Goal: Navigation & Orientation: Find specific page/section

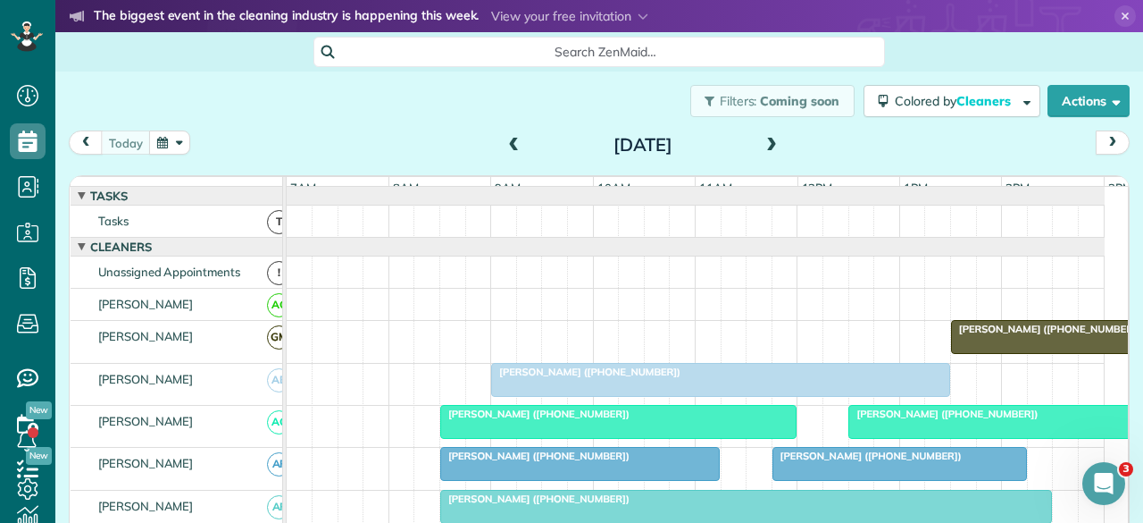
scroll to position [938, 0]
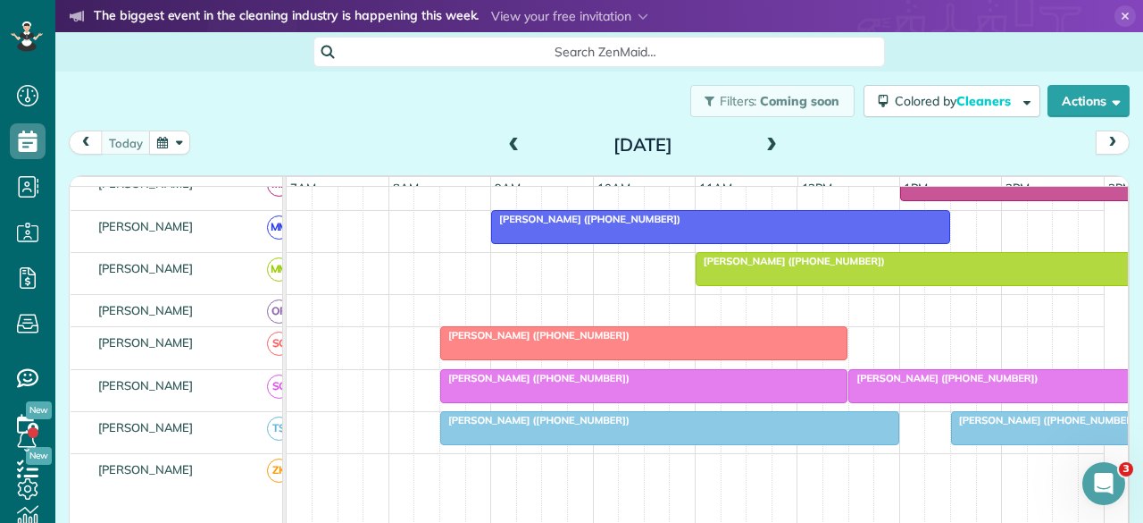
click at [762, 145] on span at bounding box center [772, 146] width 20 height 16
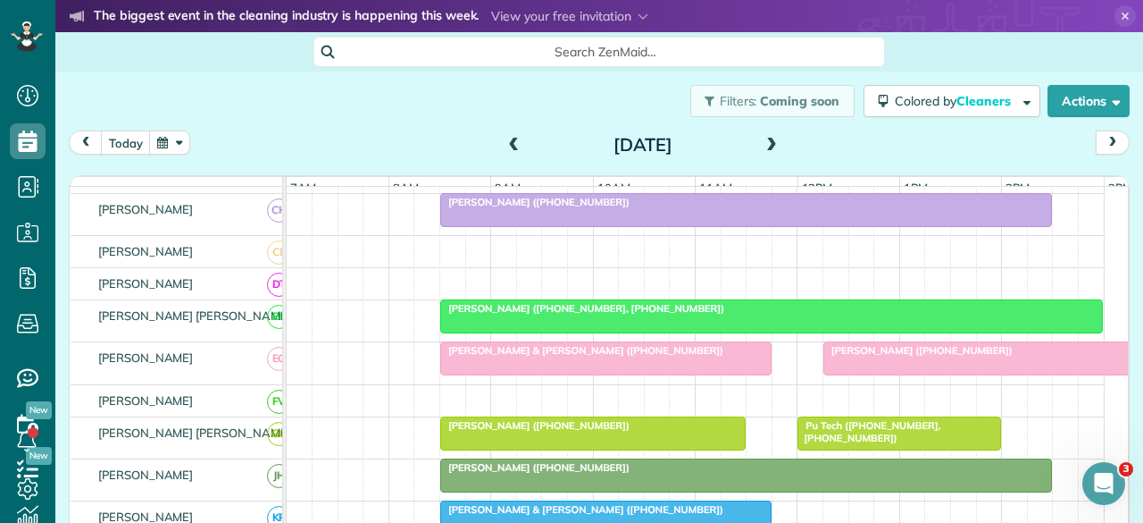
scroll to position [0, 0]
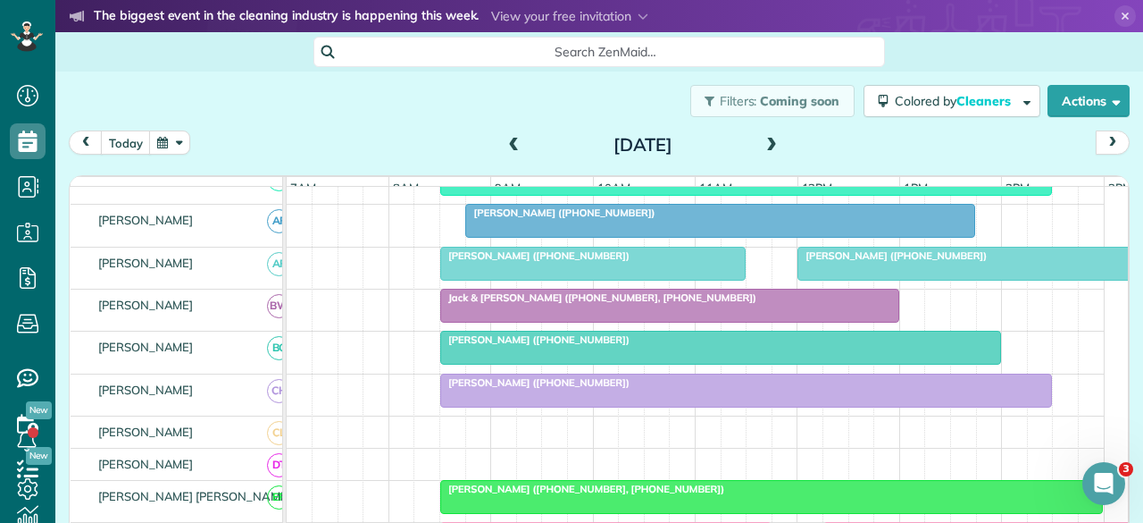
click at [533, 397] on div at bounding box center [746, 390] width 610 height 32
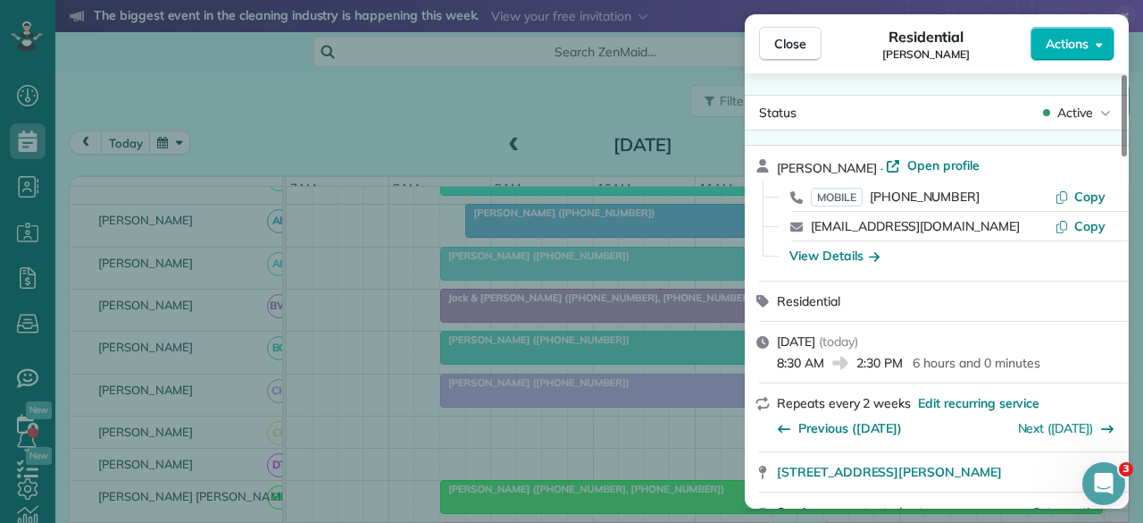
click at [924, 171] on span "Open profile" at bounding box center [943, 165] width 72 height 18
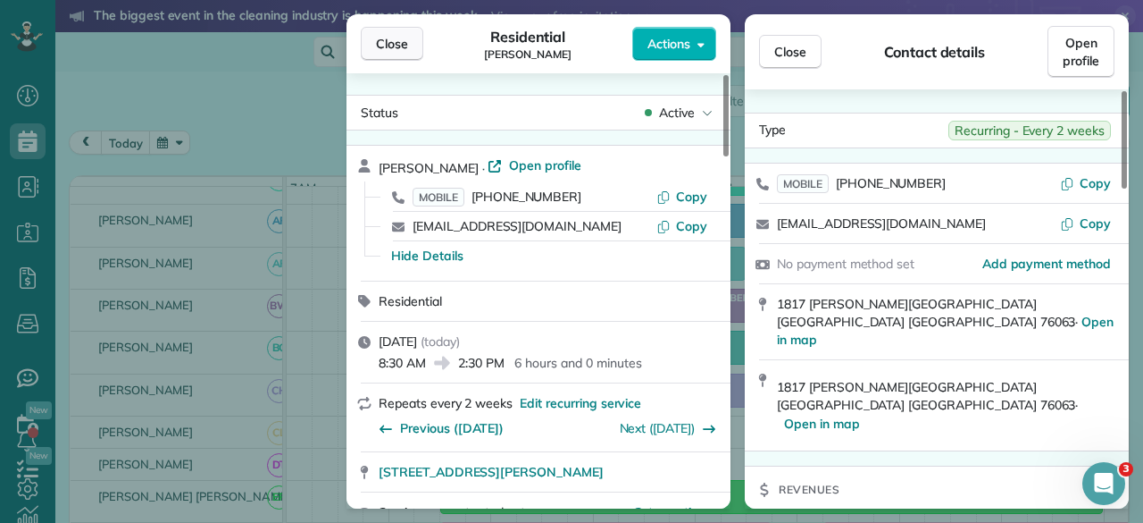
click at [404, 45] on span "Close" at bounding box center [392, 44] width 32 height 18
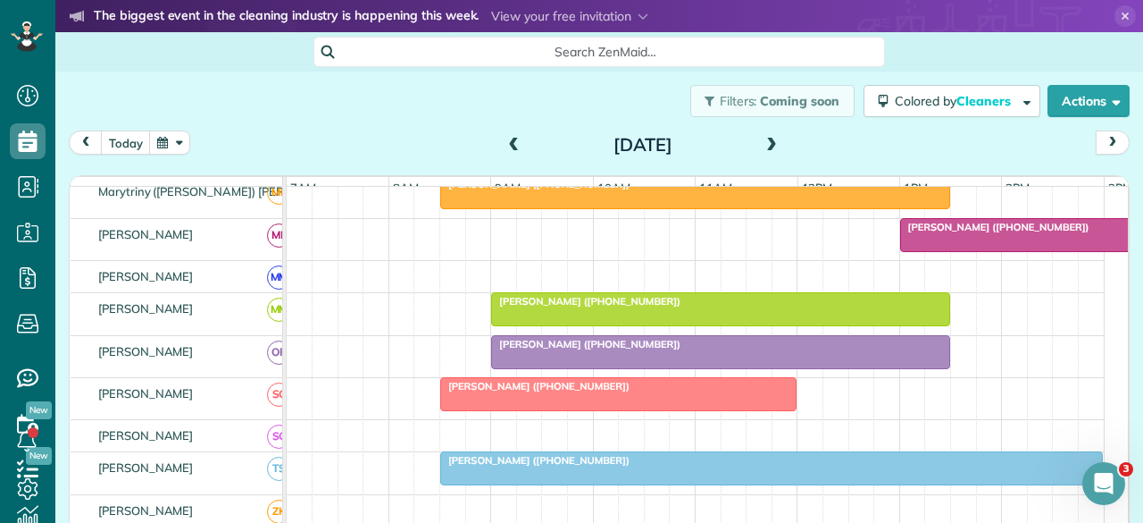
scroll to position [958, 0]
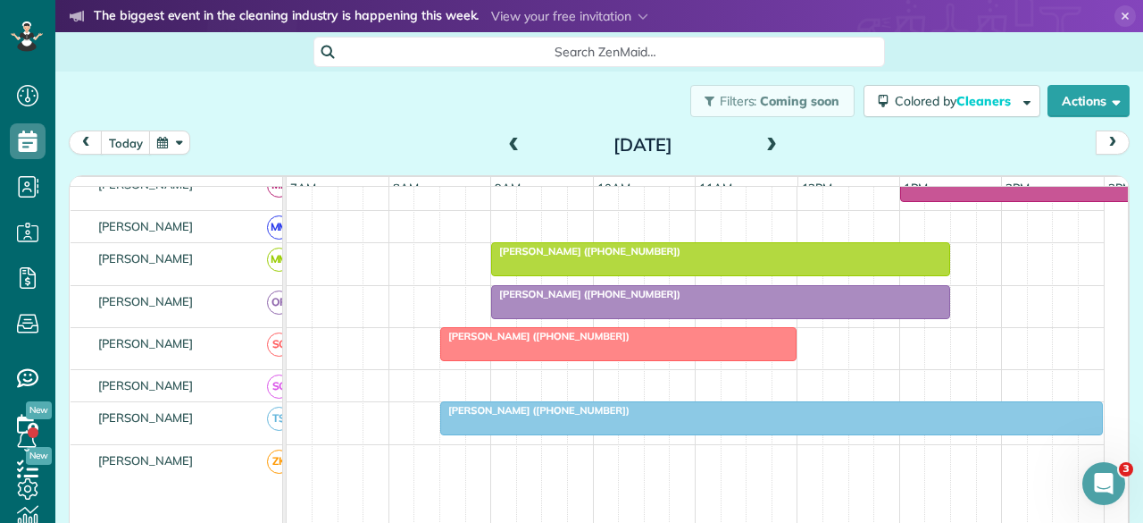
click at [509, 340] on span "Barbara Cotta (+18175045554)" at bounding box center [534, 336] width 191 height 13
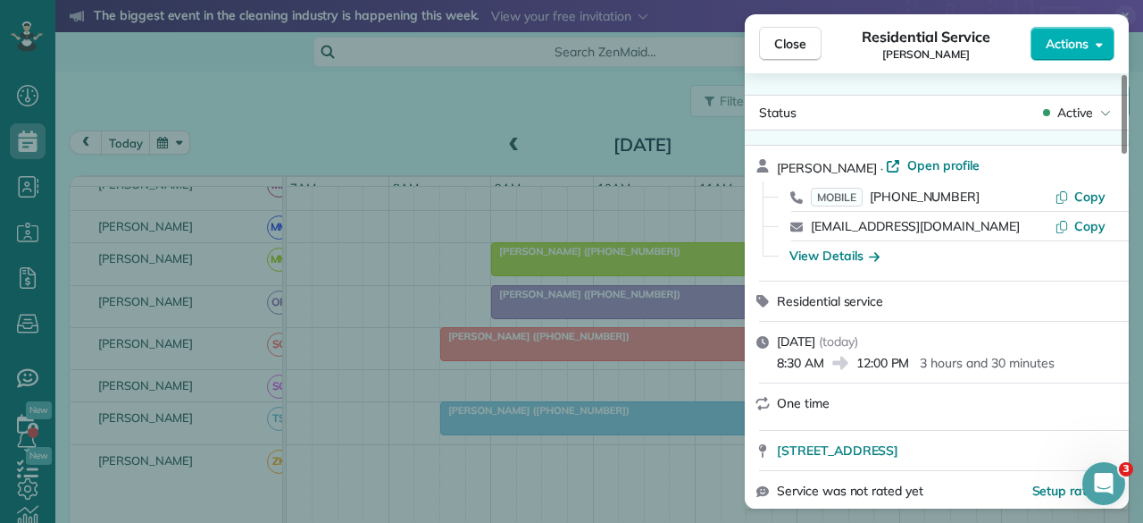
drag, startPoint x: 792, startPoint y: 36, endPoint x: 581, endPoint y: 213, distance: 275.2
click at [792, 36] on span "Close" at bounding box center [790, 44] width 32 height 18
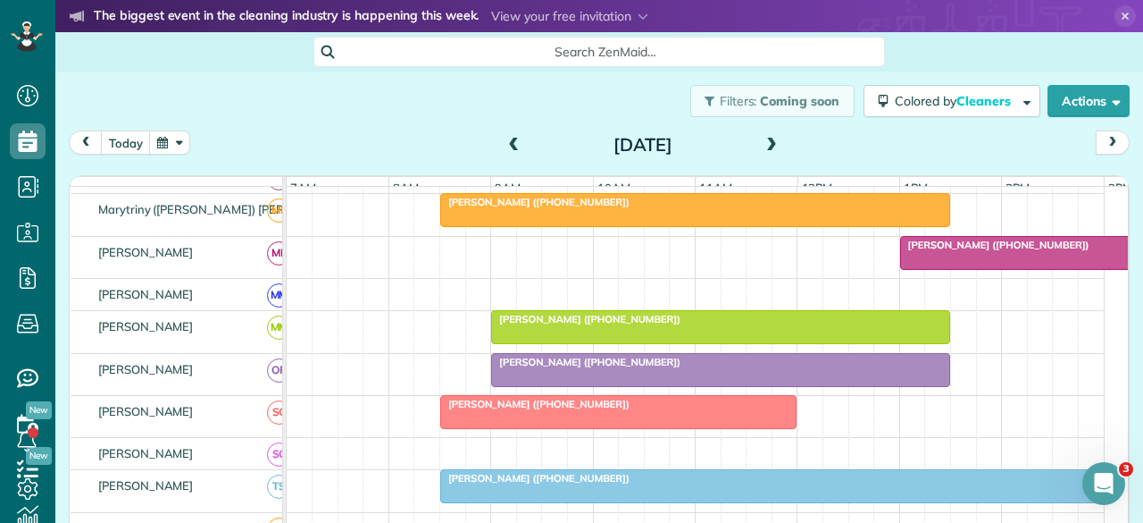
scroll to position [868, 0]
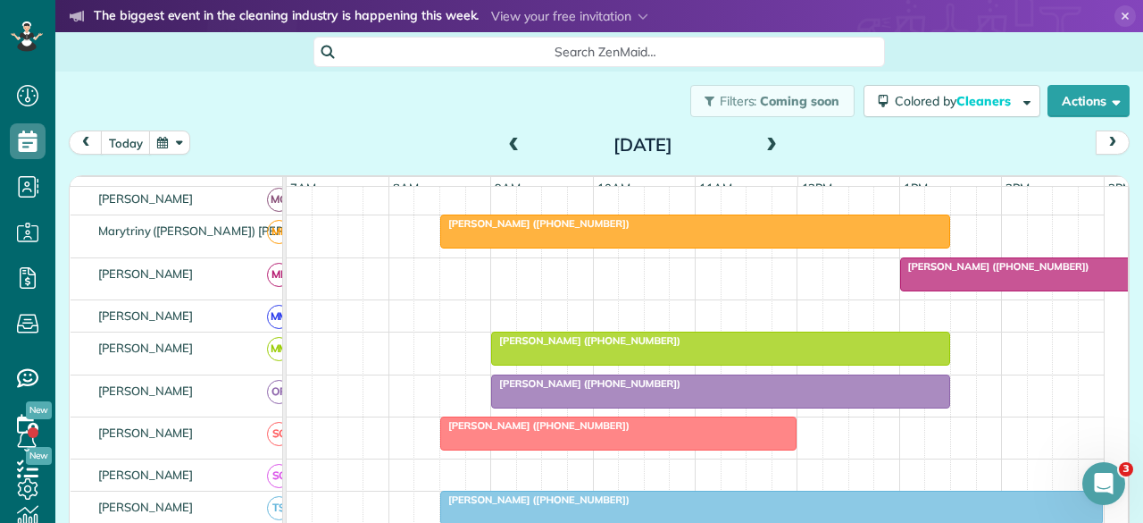
click at [473, 247] on div at bounding box center [695, 231] width 508 height 32
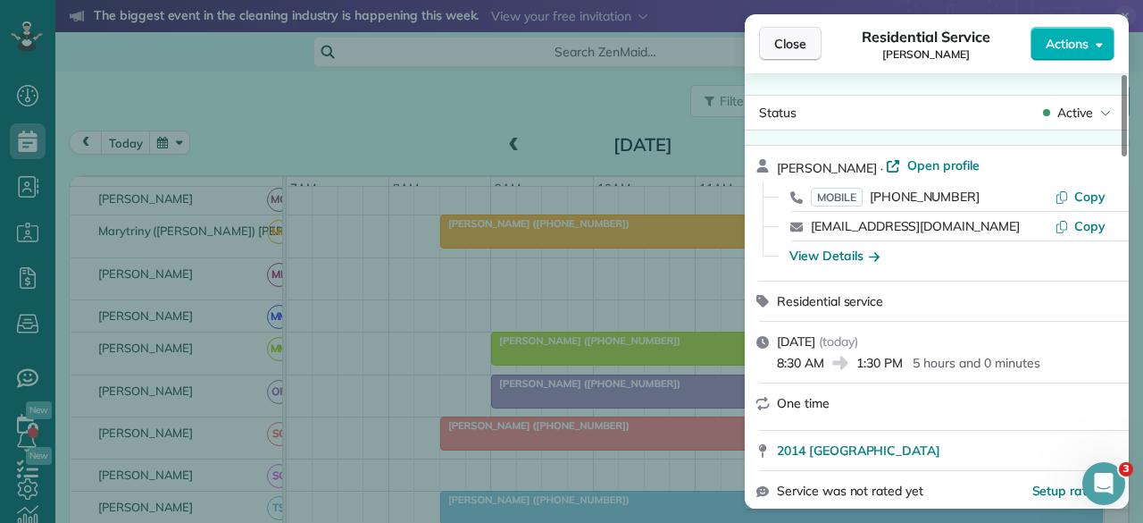
click at [794, 40] on span "Close" at bounding box center [790, 44] width 32 height 18
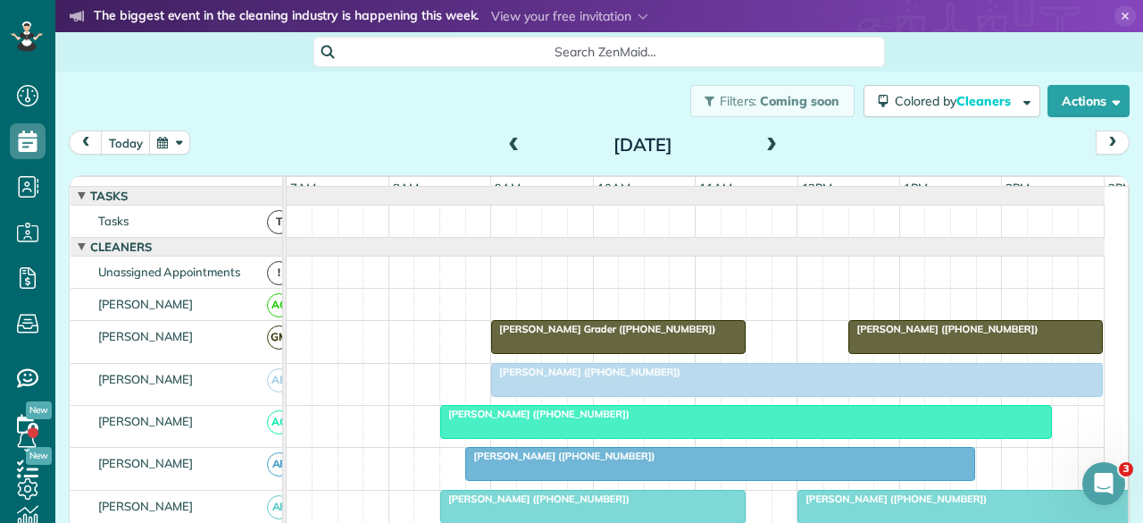
click at [542, 390] on div at bounding box center [797, 380] width 610 height 32
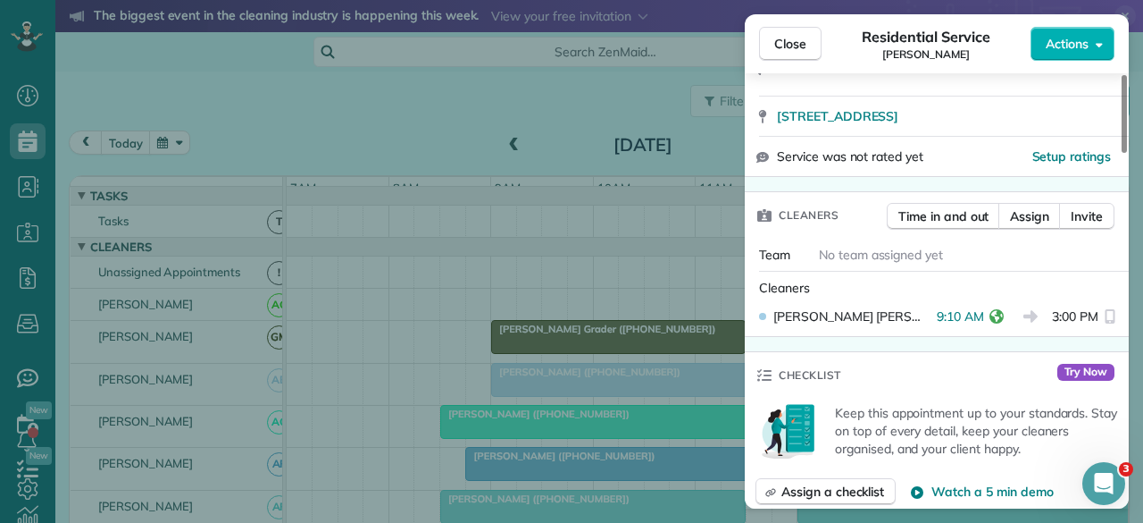
scroll to position [357, 0]
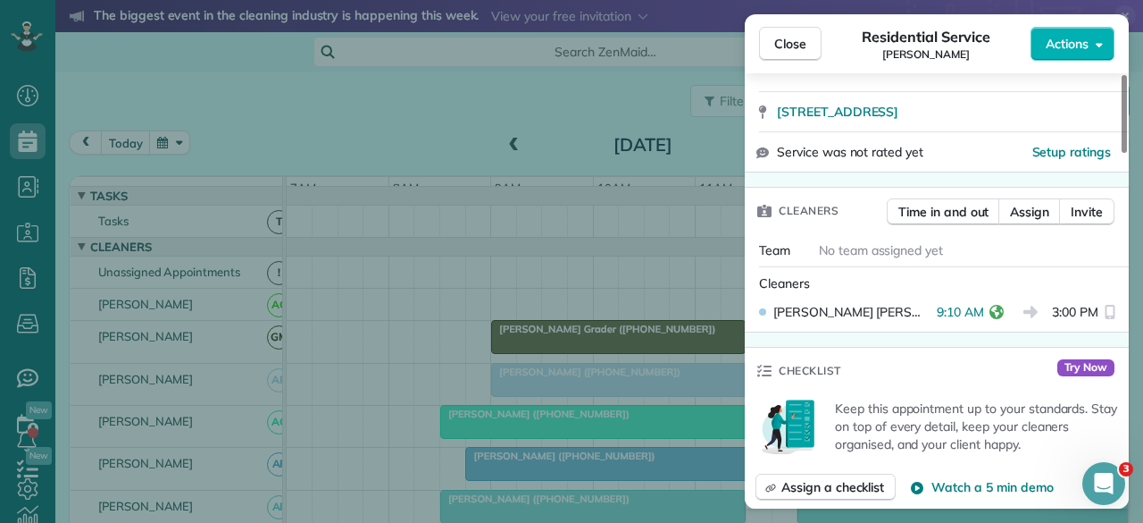
drag, startPoint x: 804, startPoint y: 39, endPoint x: 706, endPoint y: 264, distance: 245.6
click at [804, 39] on span "Close" at bounding box center [790, 44] width 32 height 18
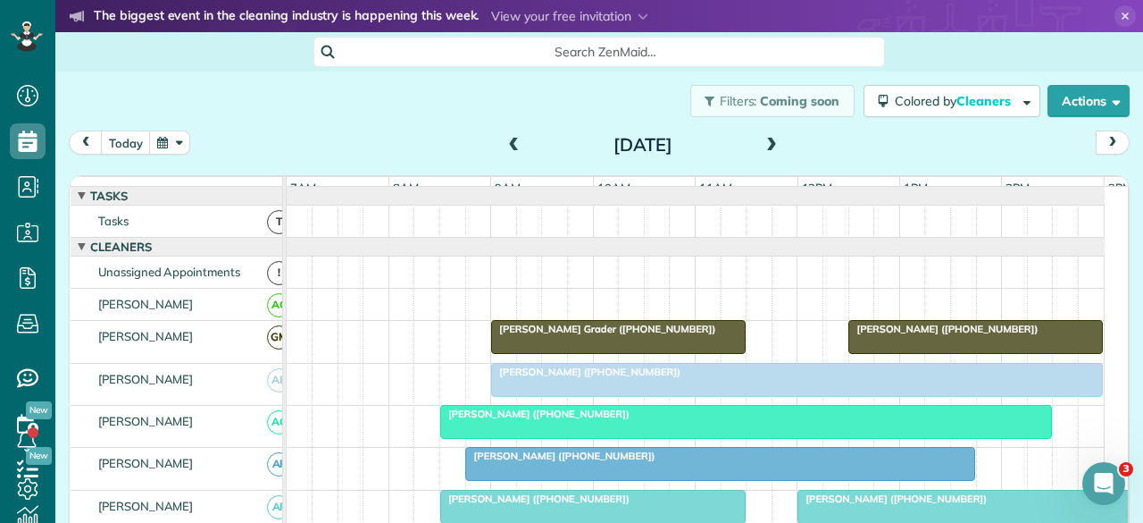
click at [538, 420] on span "Lisa Kauer (+18176882438)" at bounding box center [534, 413] width 191 height 13
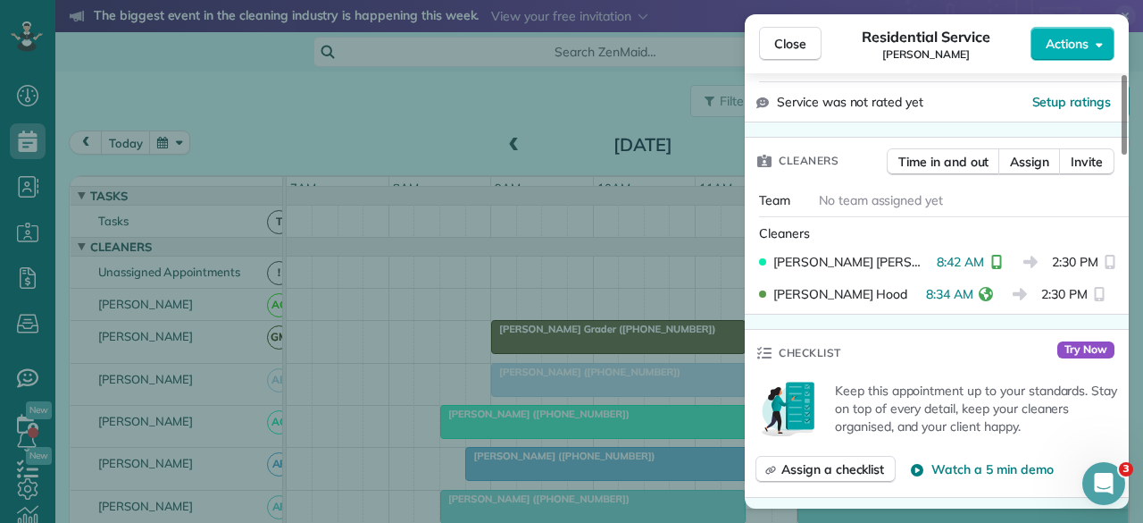
scroll to position [447, 0]
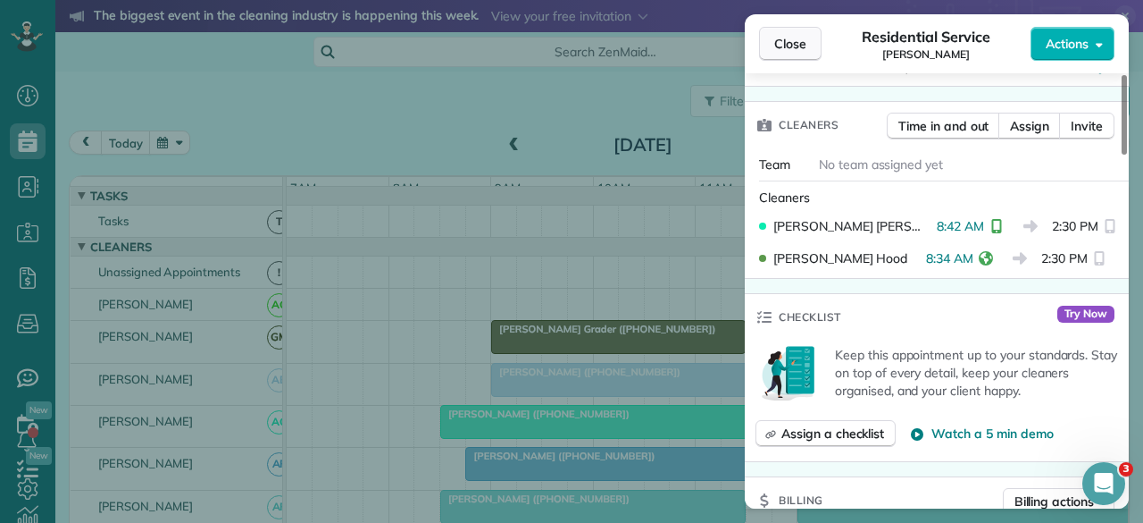
click at [791, 47] on span "Close" at bounding box center [790, 44] width 32 height 18
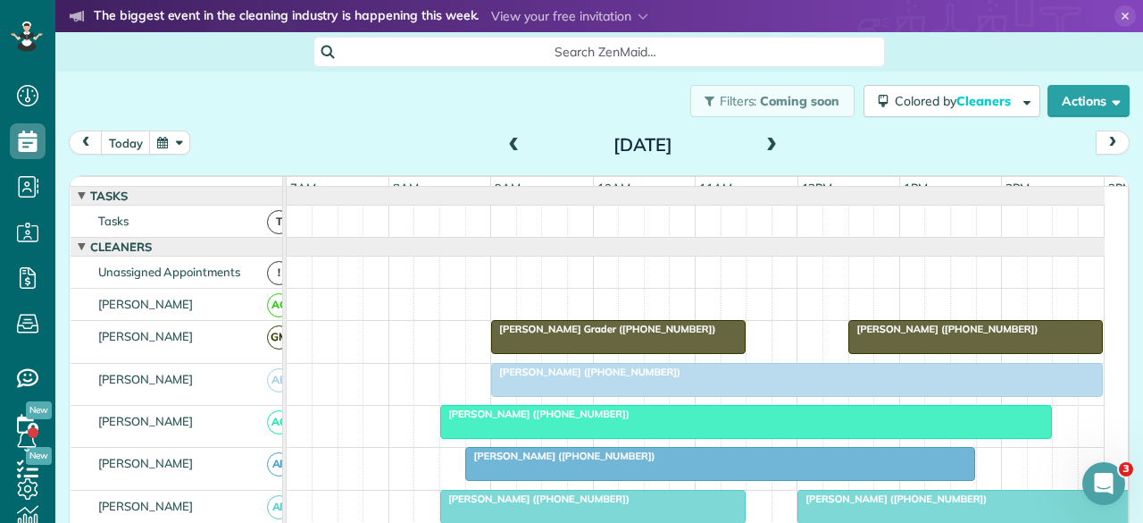
scroll to position [89, 0]
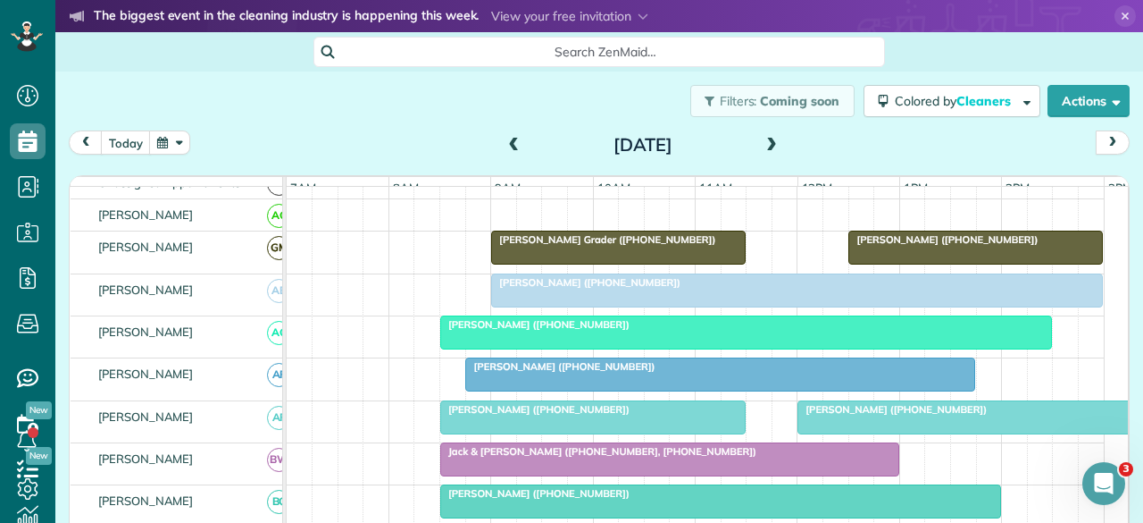
click at [523, 372] on span "Alexis Penn (+12147891801)" at bounding box center [559, 366] width 191 height 13
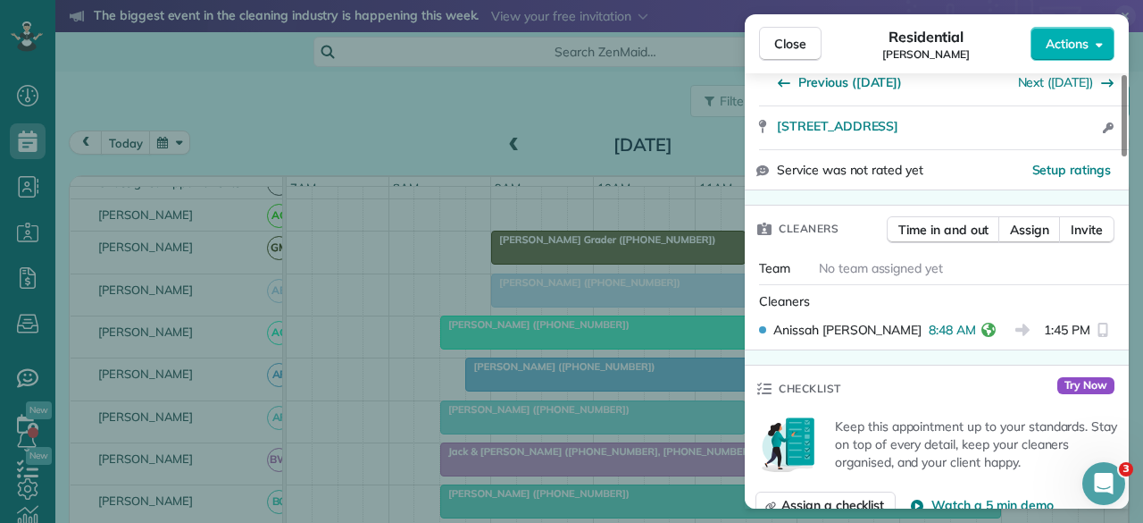
scroll to position [357, 0]
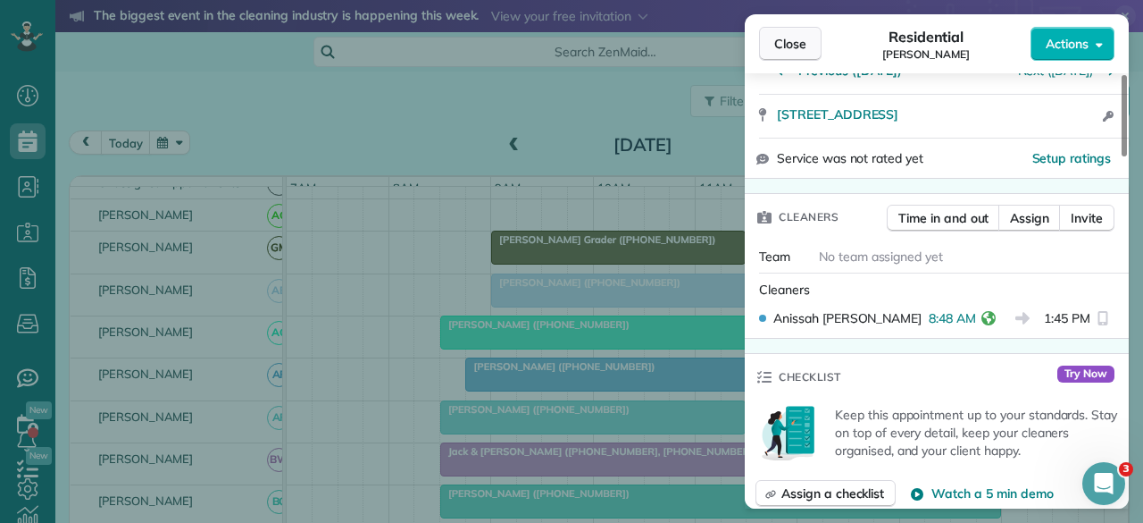
click at [791, 38] on span "Close" at bounding box center [790, 44] width 32 height 18
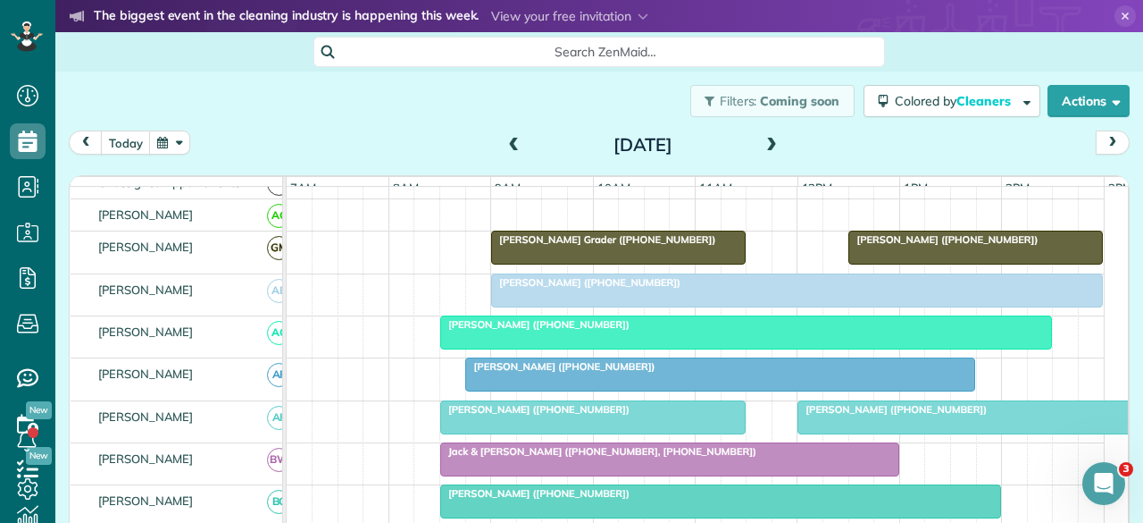
click at [523, 415] on span "Ashly Boner (+12544339719)" at bounding box center [534, 409] width 191 height 13
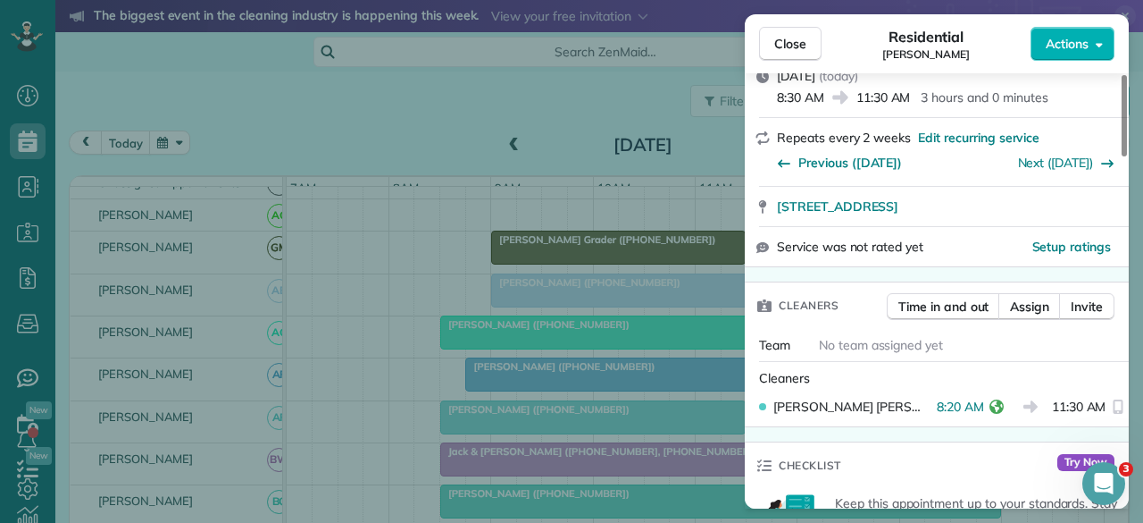
scroll to position [268, 0]
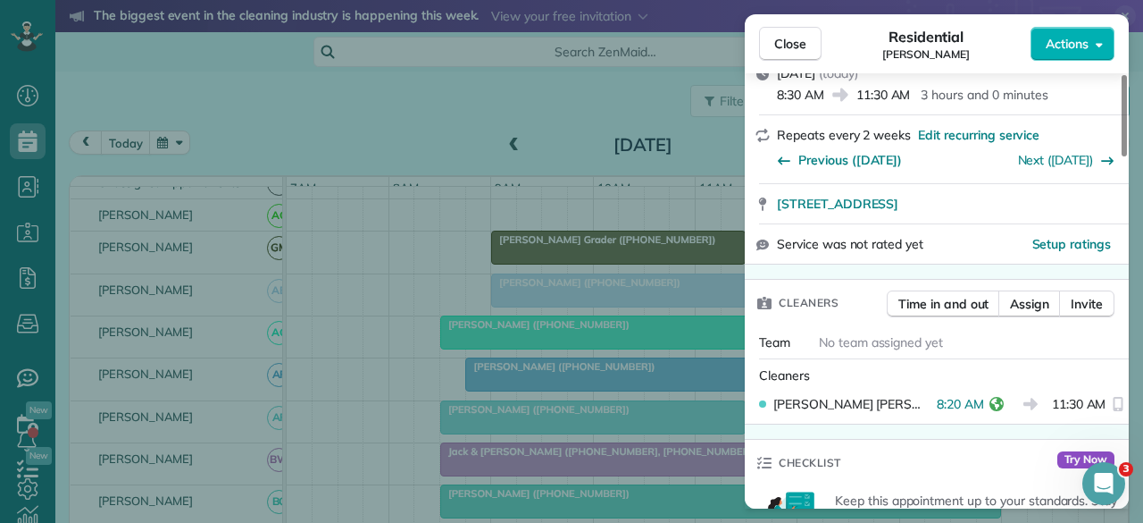
drag, startPoint x: 794, startPoint y: 36, endPoint x: 587, endPoint y: 149, distance: 236.2
click at [794, 35] on span "Close" at bounding box center [790, 44] width 32 height 18
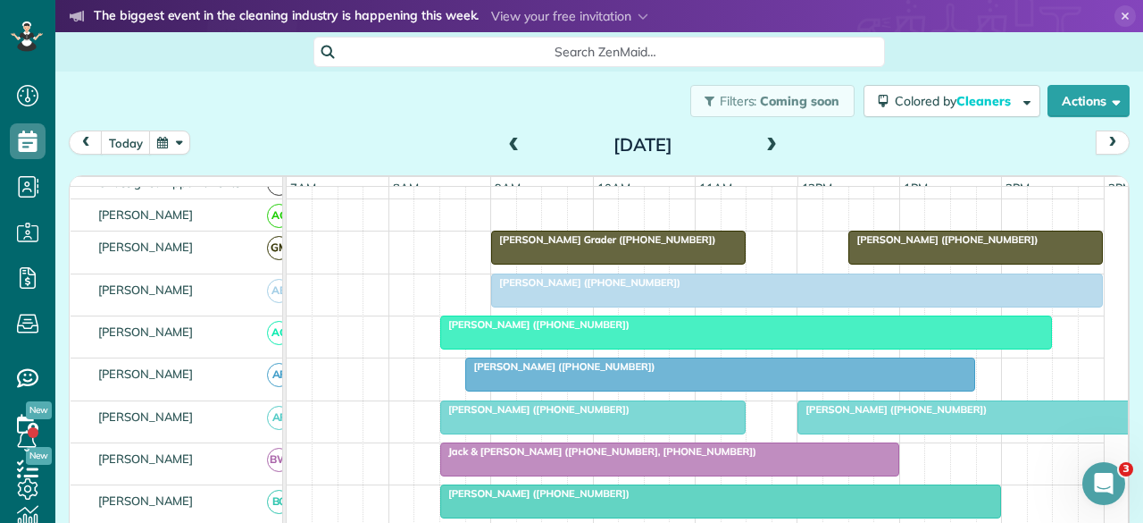
click at [479, 457] on span "Jack & Kay Beacham (+18176906341, +18178569064)" at bounding box center [598, 451] width 318 height 13
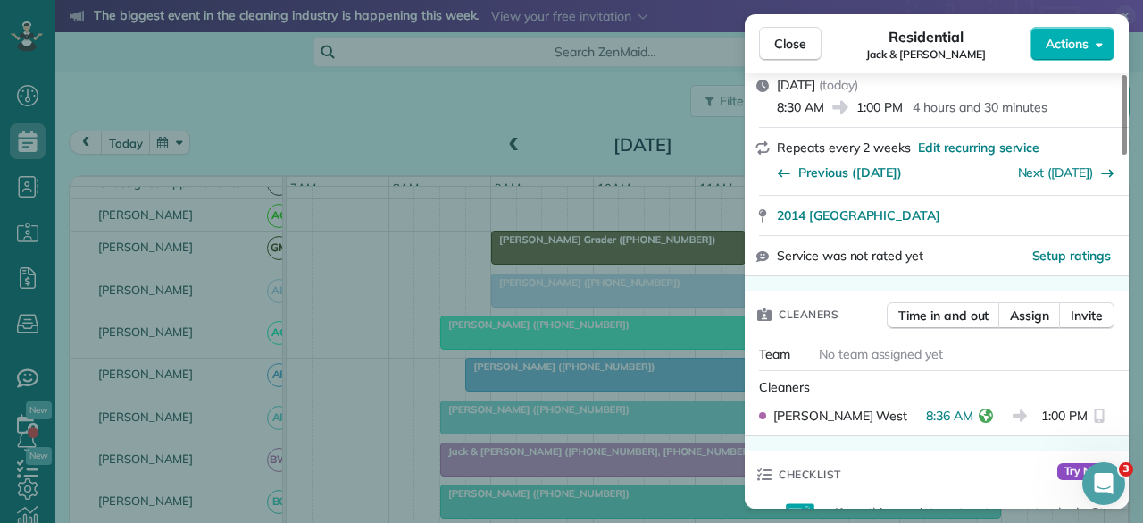
scroll to position [357, 0]
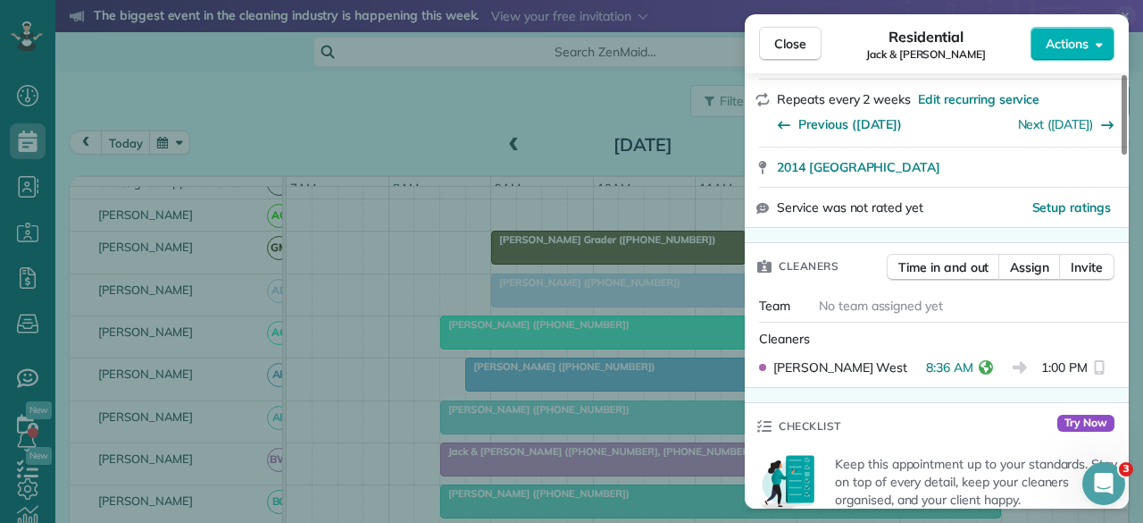
drag, startPoint x: 798, startPoint y: 46, endPoint x: 755, endPoint y: 178, distance: 138.1
click at [798, 46] on span "Close" at bounding box center [790, 44] width 32 height 18
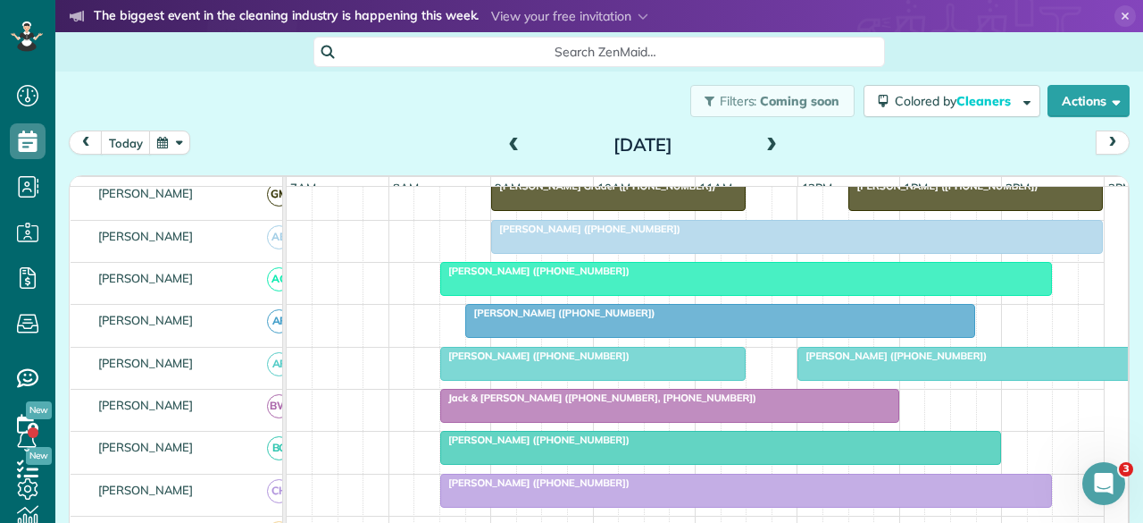
scroll to position [179, 0]
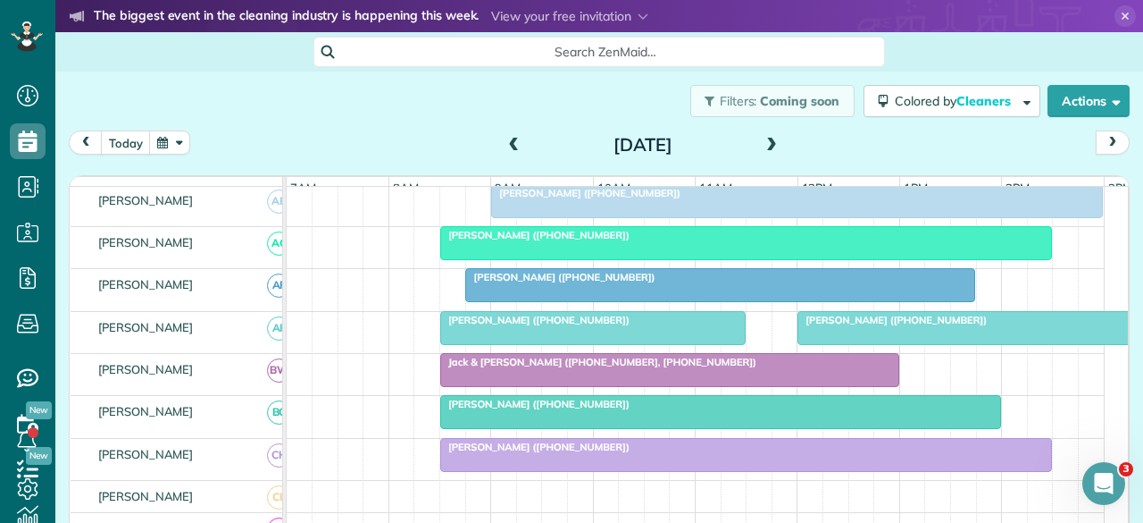
click at [534, 408] on span "Kelsey Shaw (+12145070249)" at bounding box center [534, 403] width 191 height 13
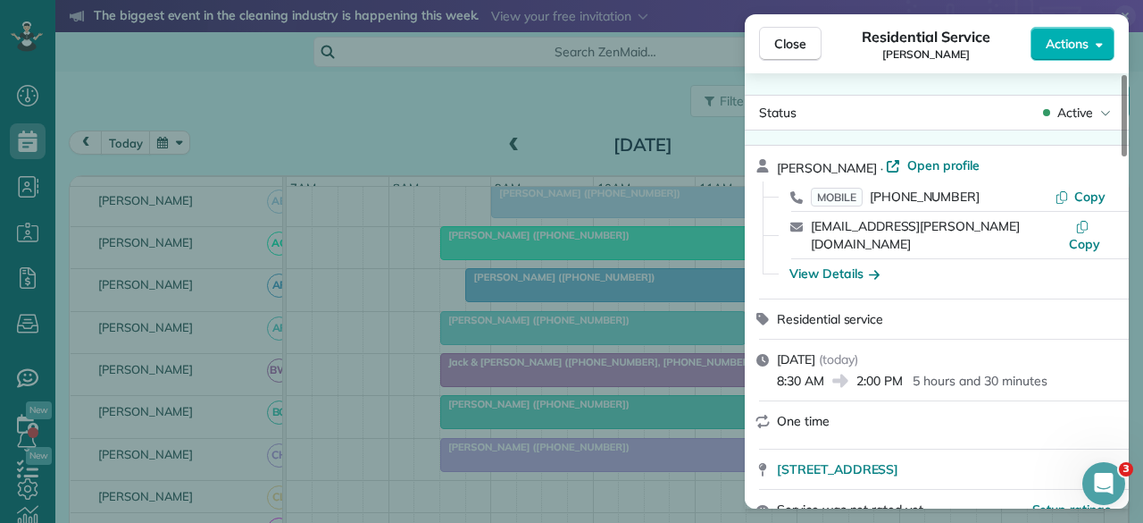
scroll to position [268, 0]
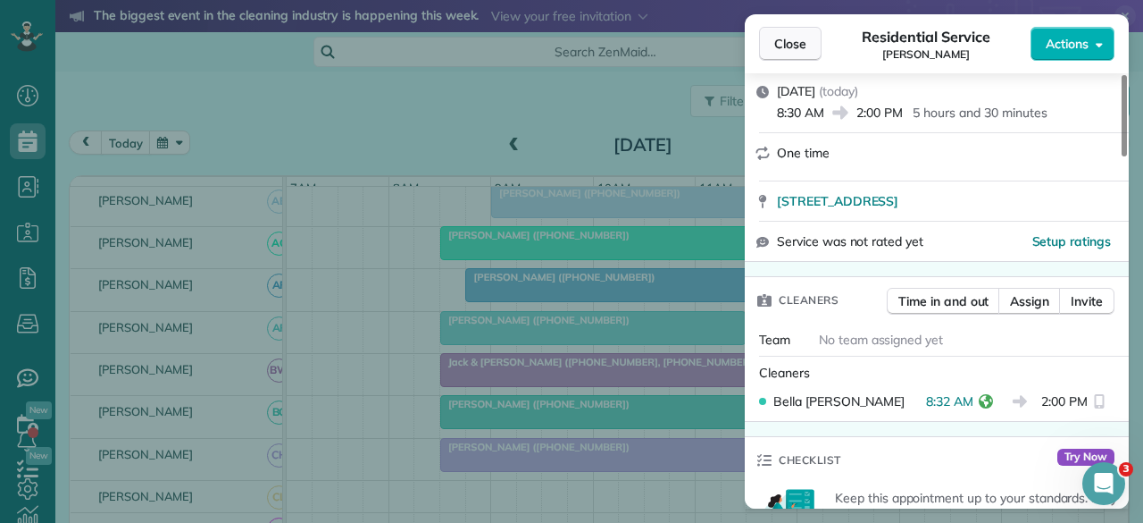
click at [804, 51] on span "Close" at bounding box center [790, 44] width 32 height 18
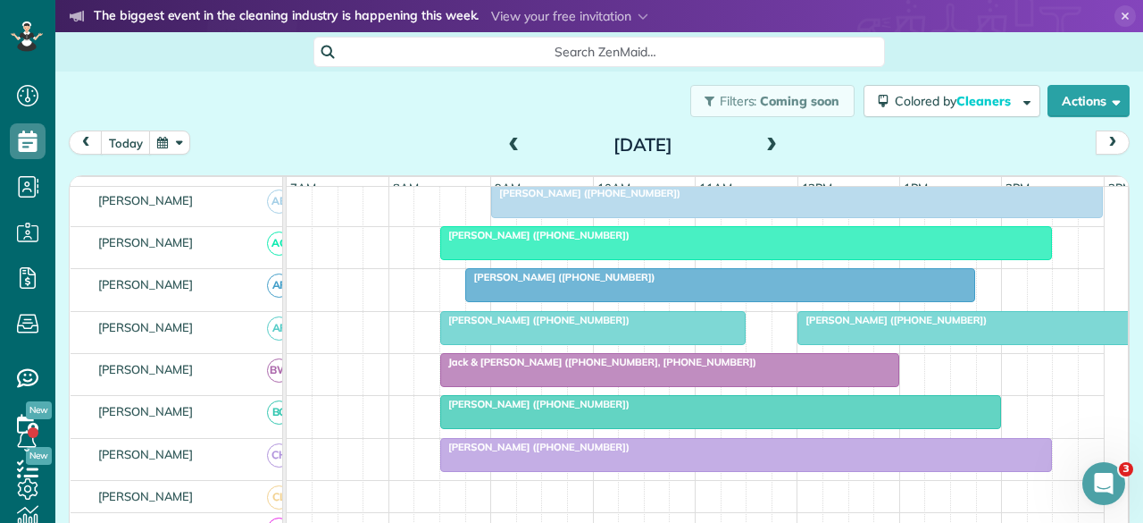
click at [516, 410] on span "Kelsey Shaw (+12145070249)" at bounding box center [534, 403] width 191 height 13
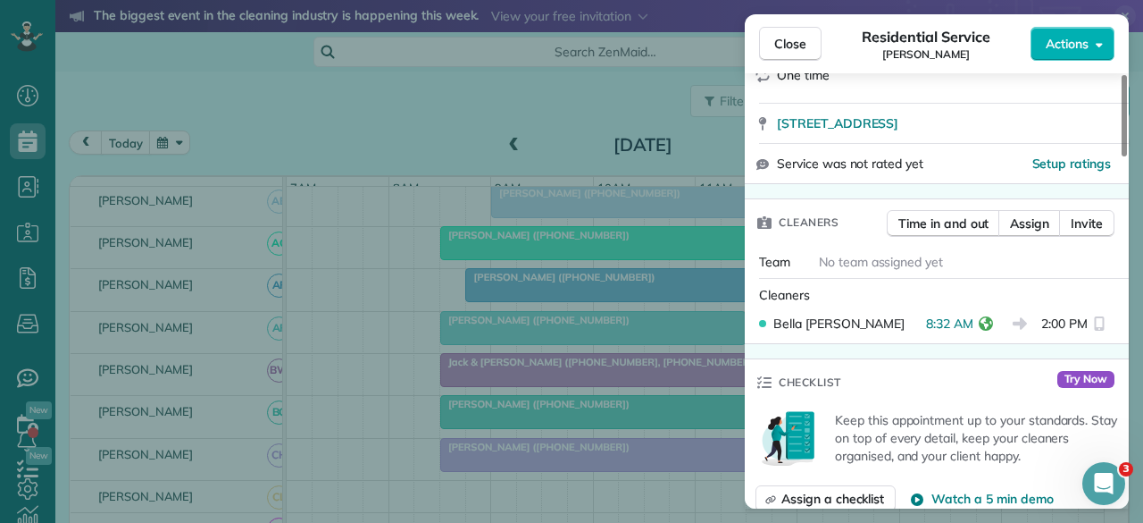
scroll to position [357, 0]
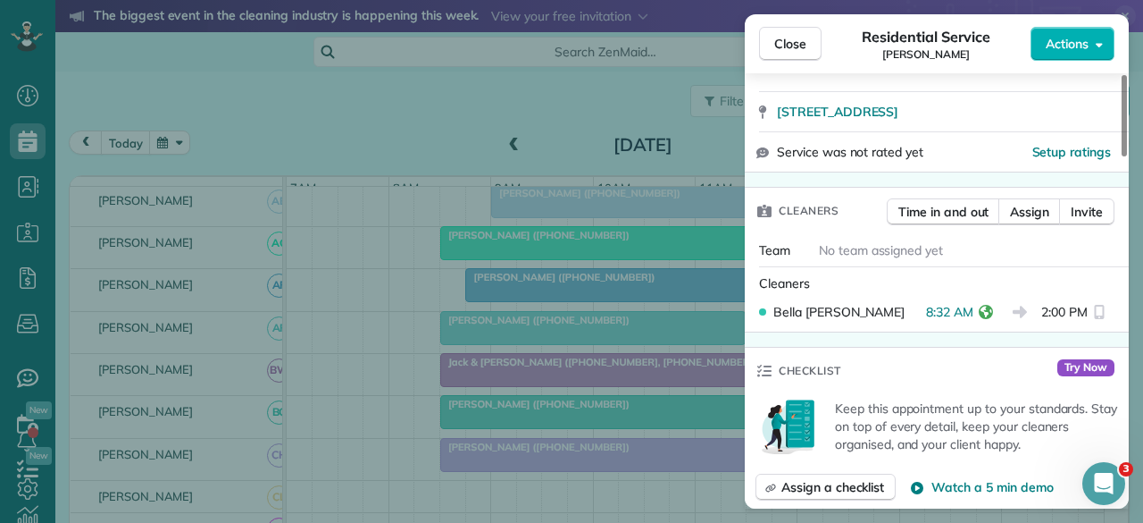
drag, startPoint x: 809, startPoint y: 41, endPoint x: 731, endPoint y: 177, distance: 156.9
click at [809, 41] on button "Close" at bounding box center [790, 44] width 63 height 34
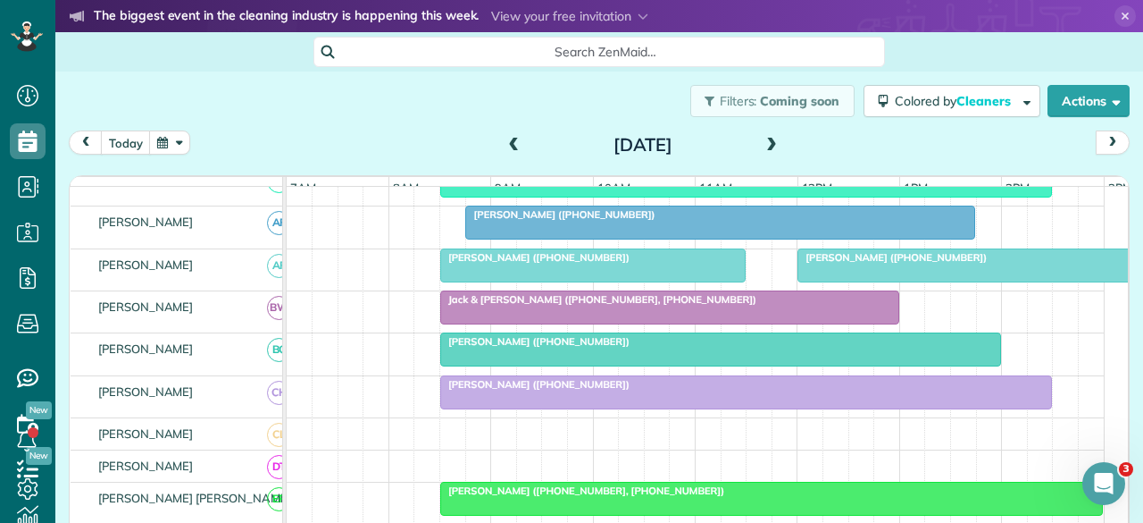
scroll to position [268, 0]
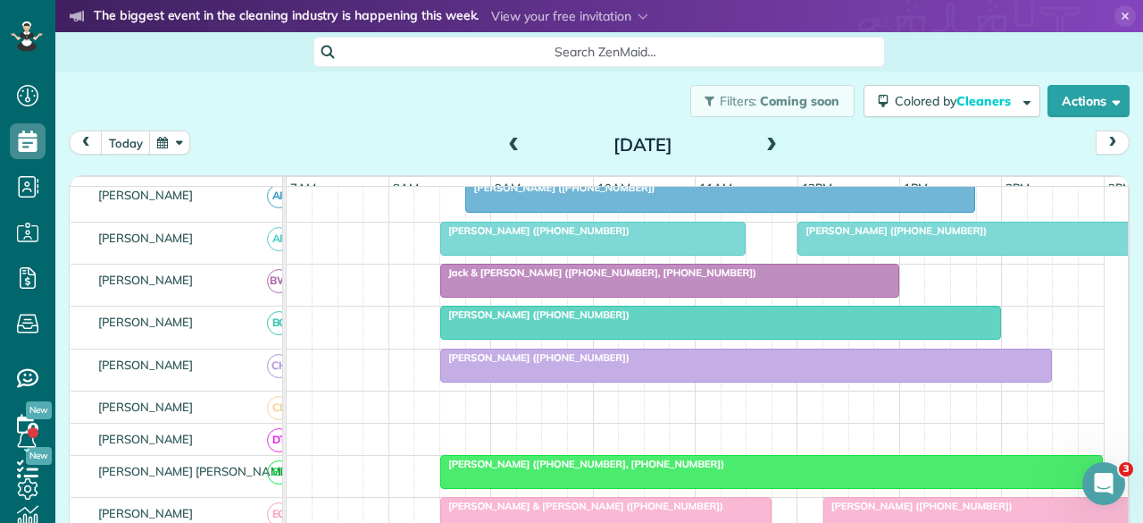
click at [514, 364] on span "Leslie Moulton (+18173137076)" at bounding box center [534, 357] width 191 height 13
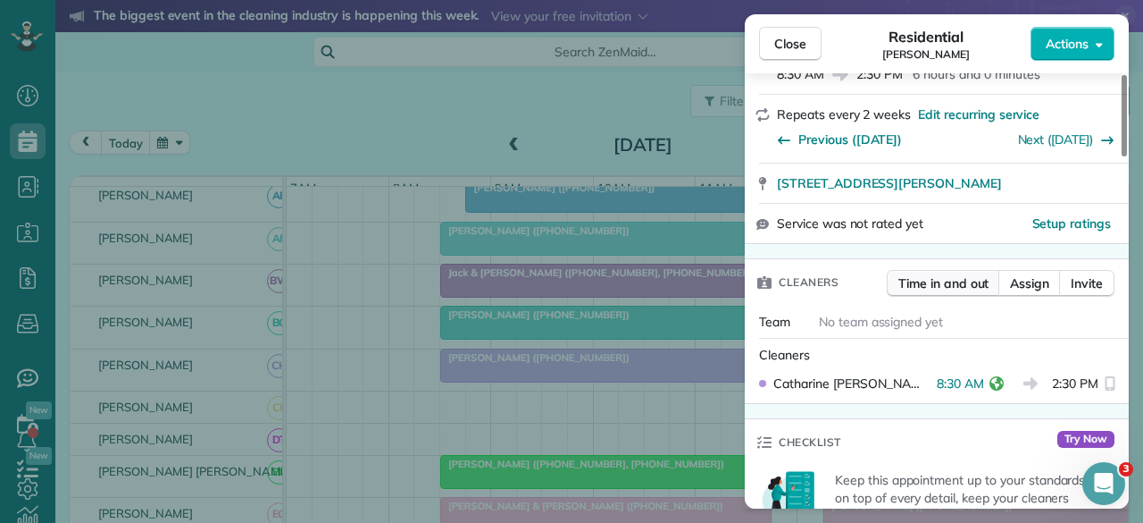
scroll to position [357, 0]
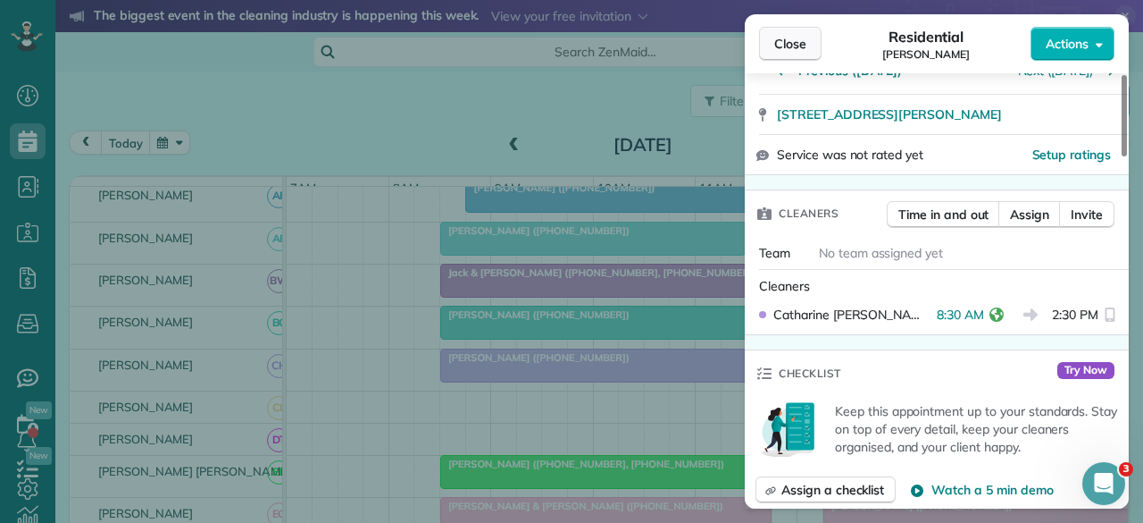
click at [800, 44] on span "Close" at bounding box center [790, 44] width 32 height 18
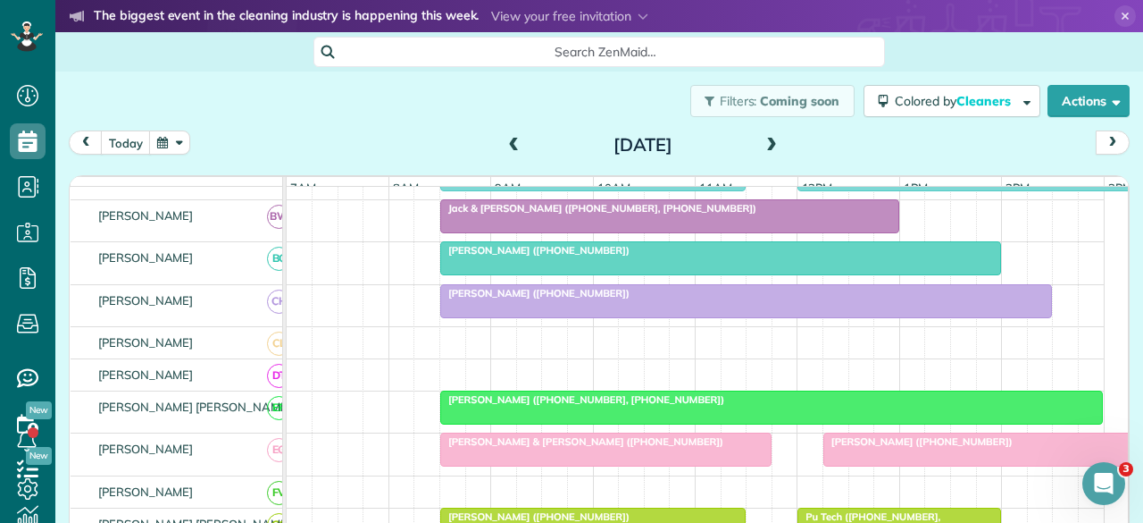
scroll to position [357, 0]
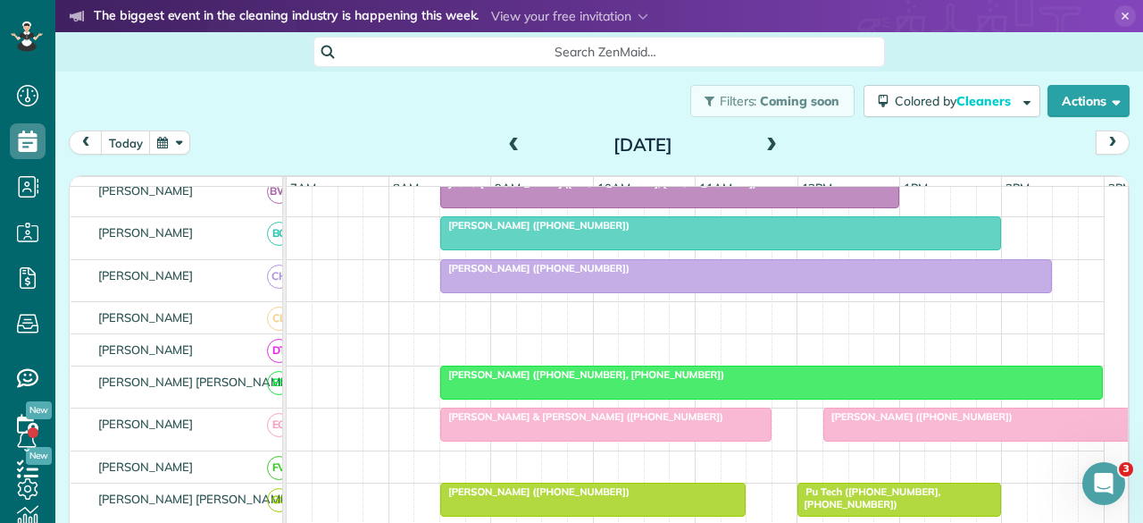
click at [511, 389] on div at bounding box center [771, 382] width 661 height 32
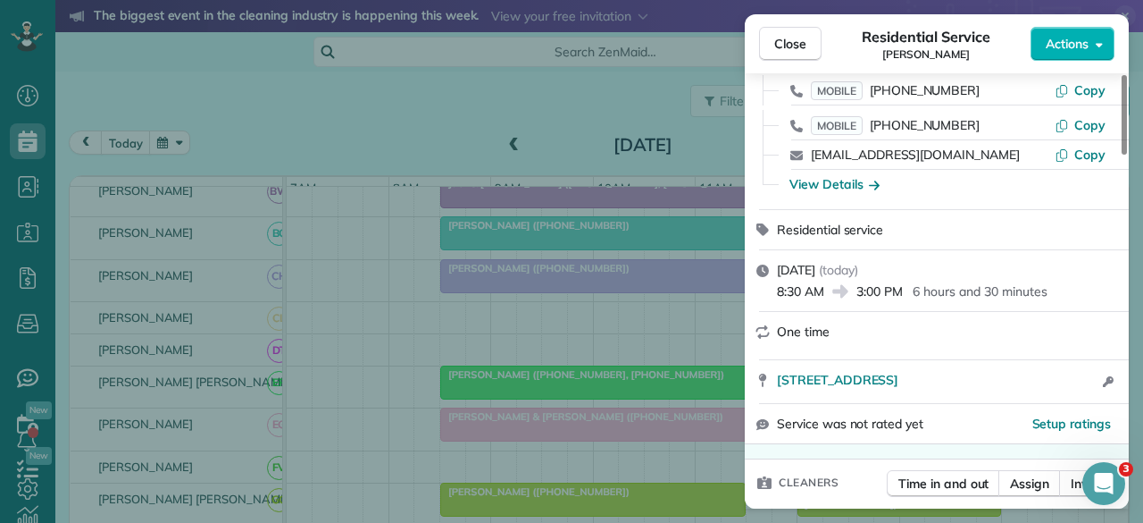
scroll to position [357, 0]
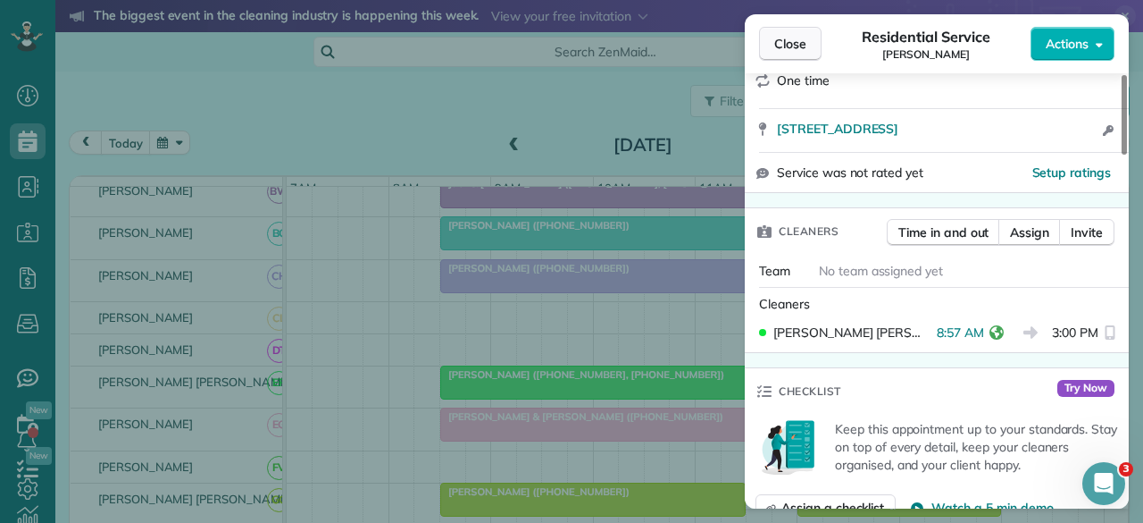
click at [800, 49] on span "Close" at bounding box center [790, 44] width 32 height 18
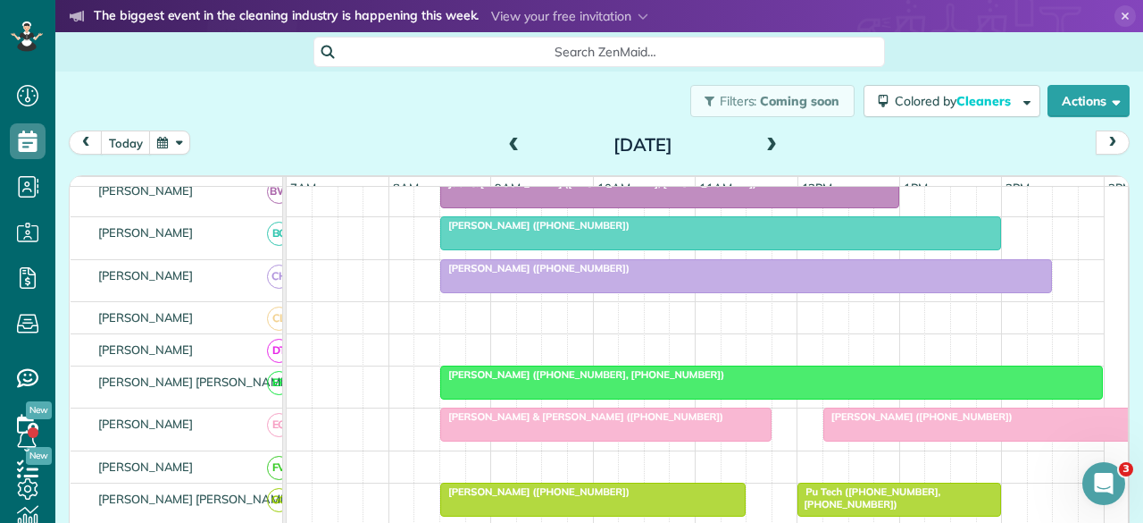
click at [491, 422] on div "Denise & Chuck Stepp (+19252003839)" at bounding box center [606, 416] width 321 height 13
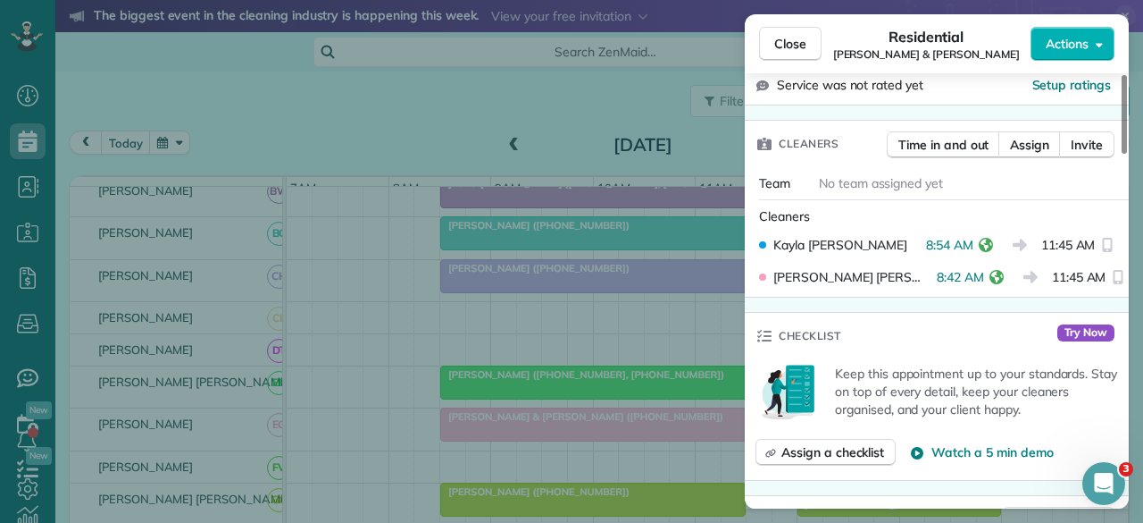
scroll to position [447, 0]
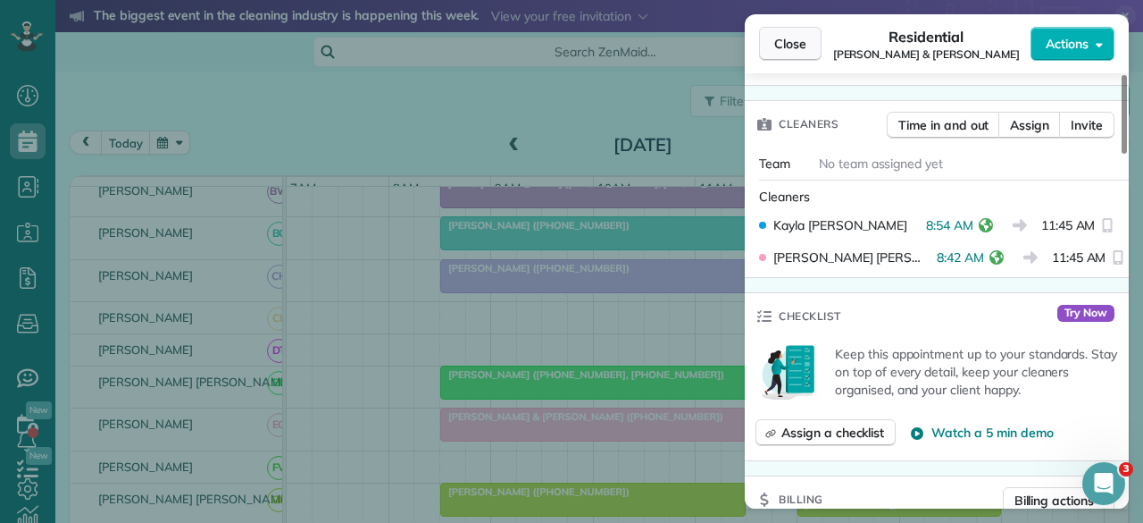
click at [790, 44] on span "Close" at bounding box center [790, 44] width 32 height 18
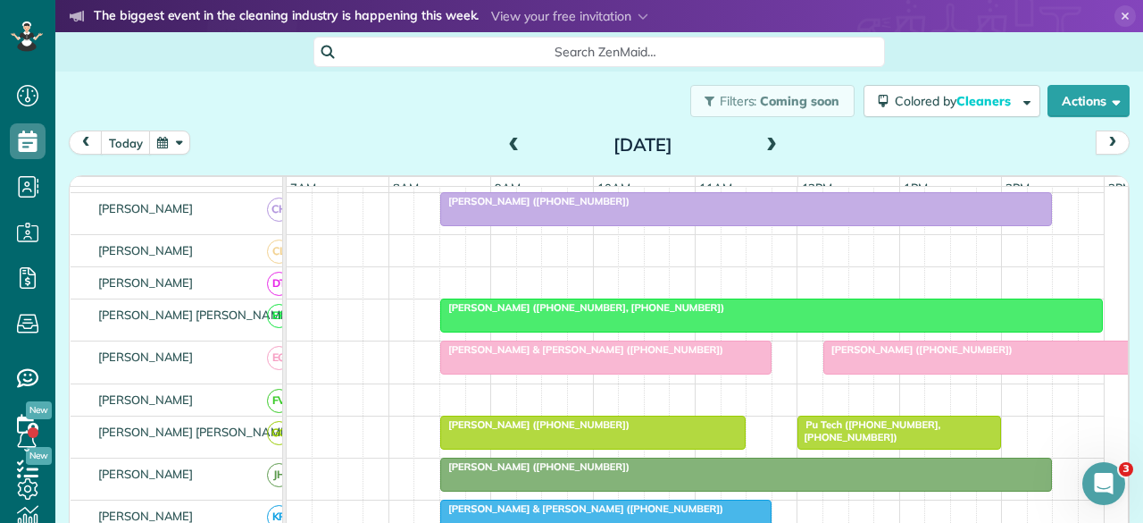
scroll to position [447, 0]
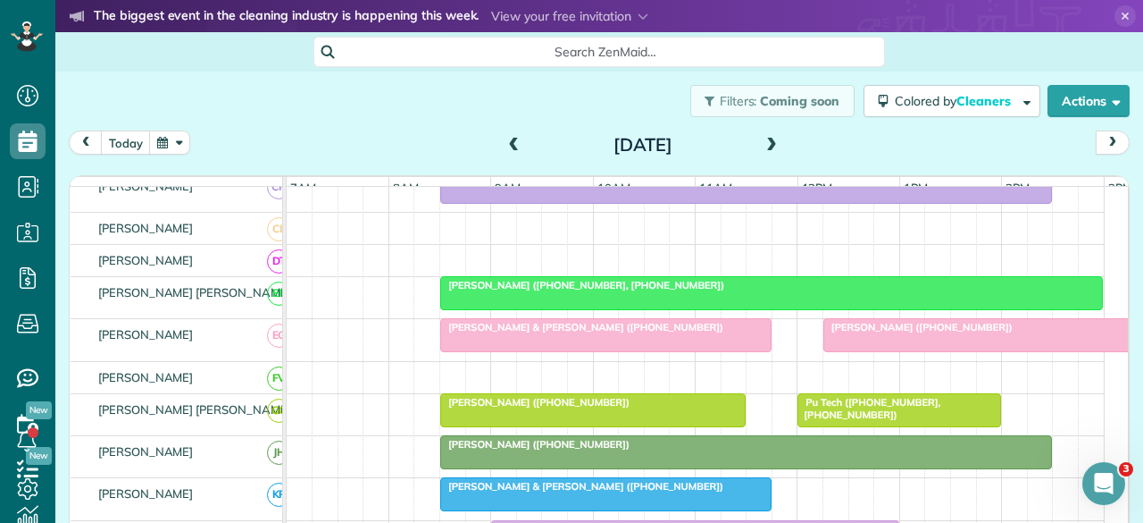
click at [478, 419] on div at bounding box center [593, 410] width 304 height 32
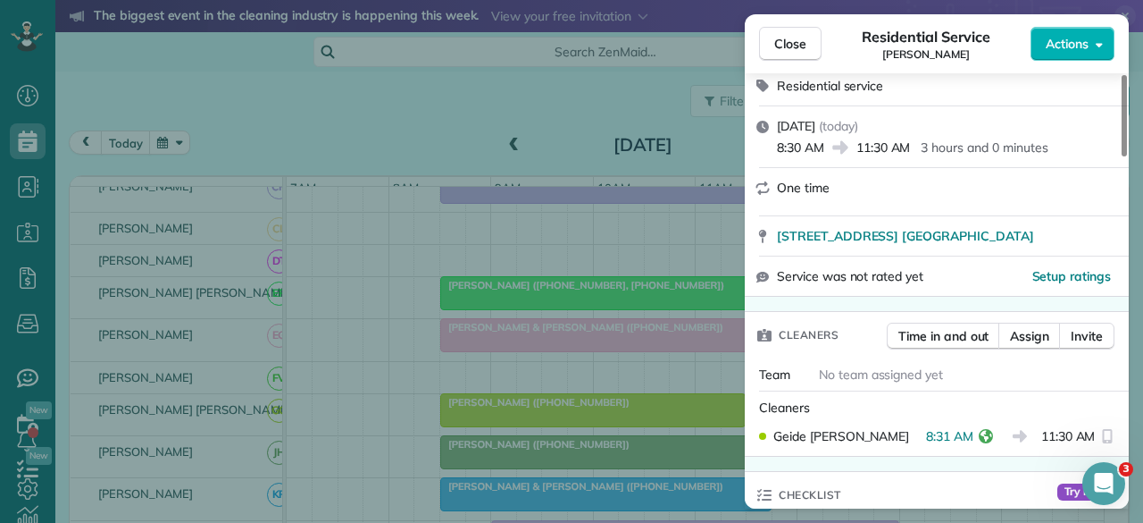
scroll to position [357, 0]
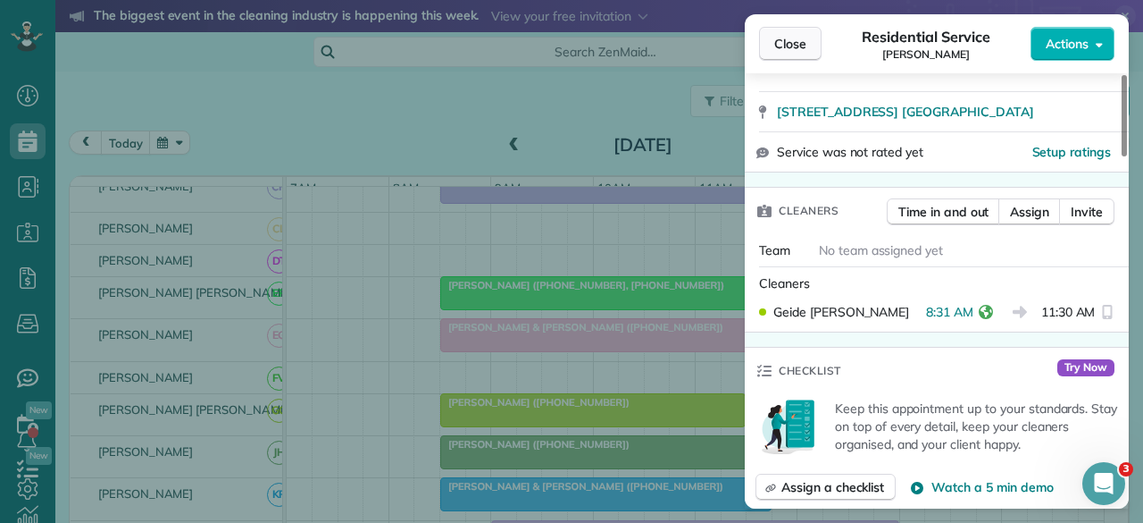
click at [795, 48] on span "Close" at bounding box center [790, 44] width 32 height 18
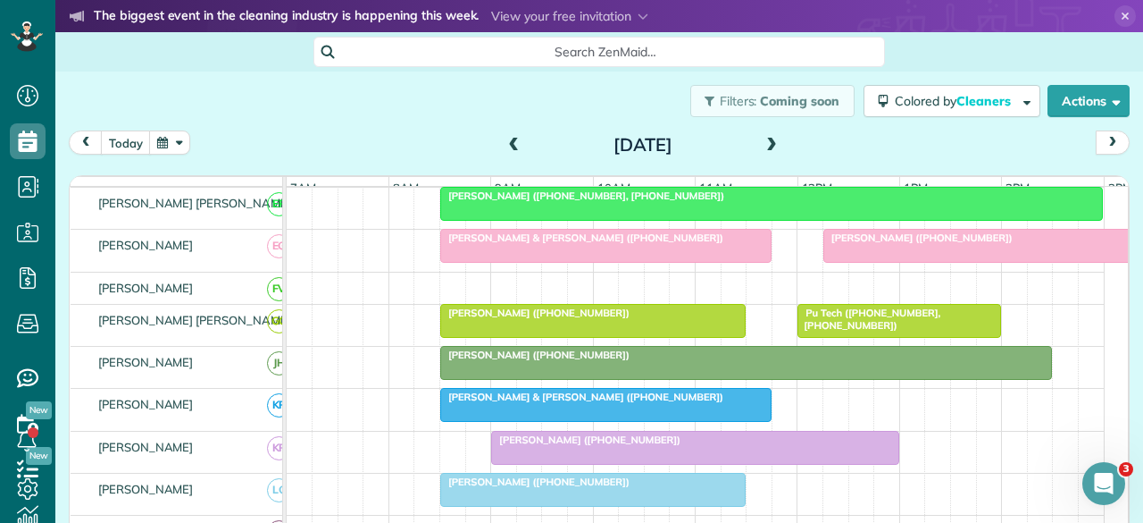
scroll to position [625, 0]
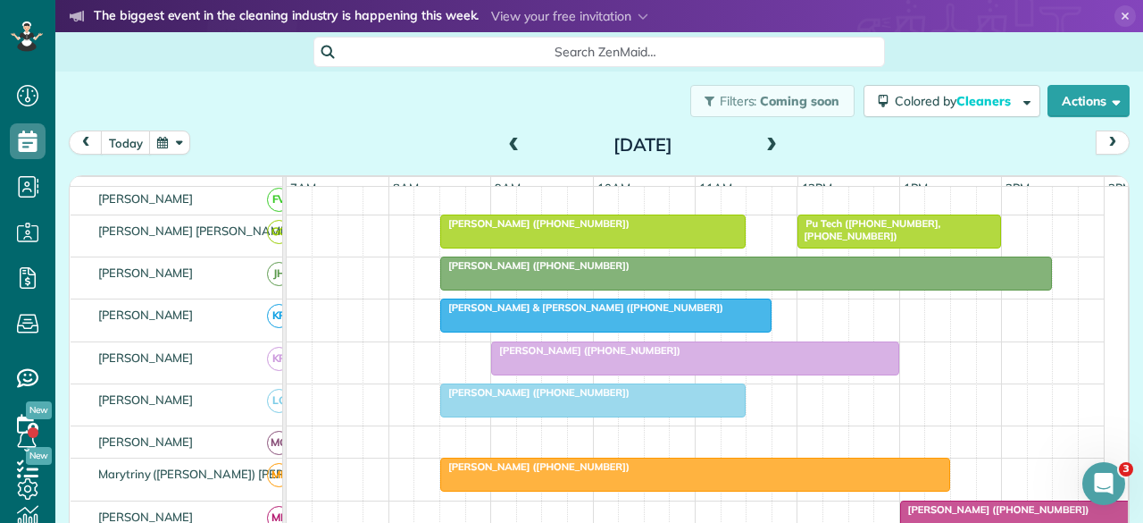
click at [545, 366] on div at bounding box center [695, 358] width 406 height 32
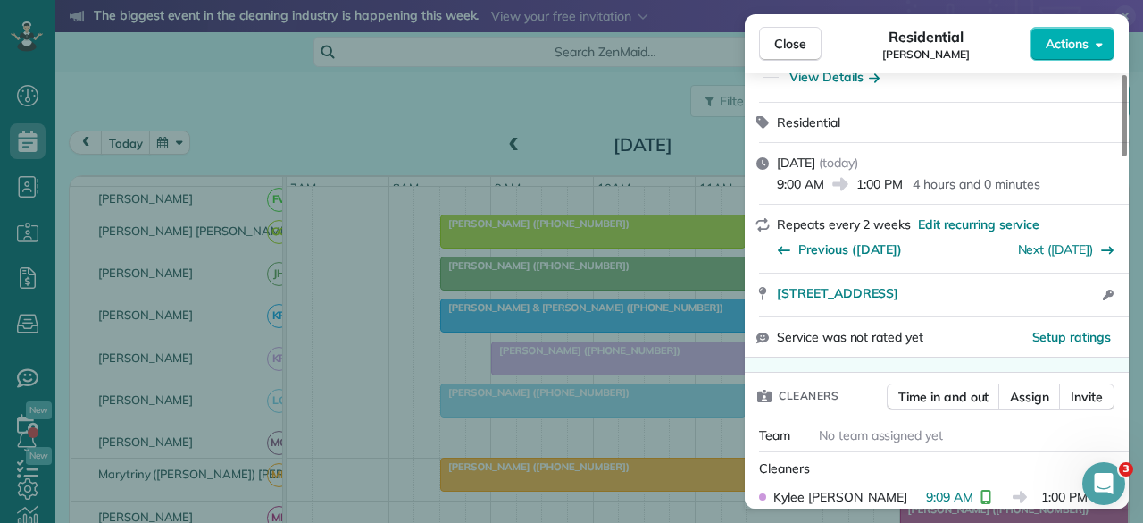
scroll to position [270, 0]
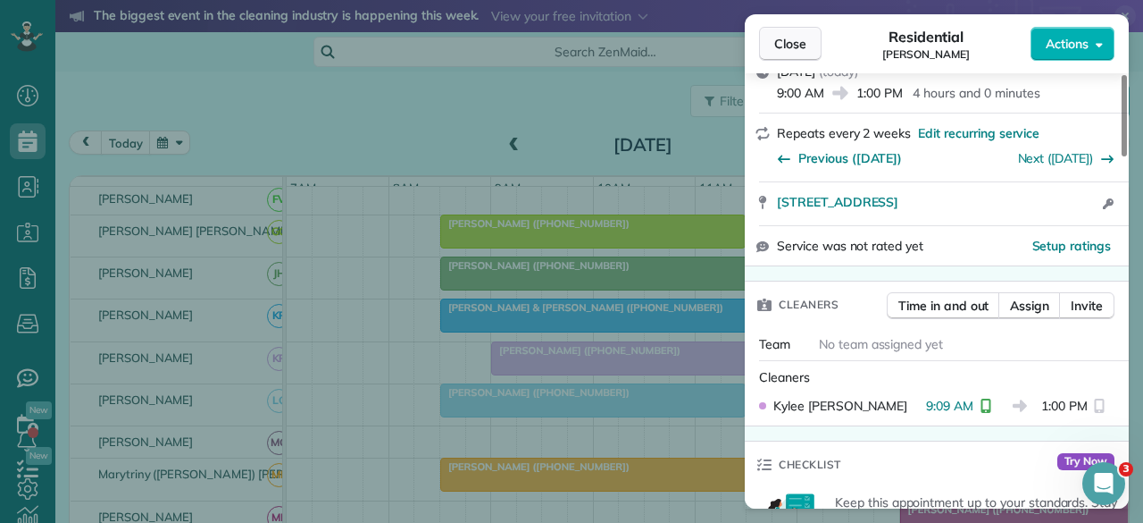
click at [798, 46] on span "Close" at bounding box center [790, 44] width 32 height 18
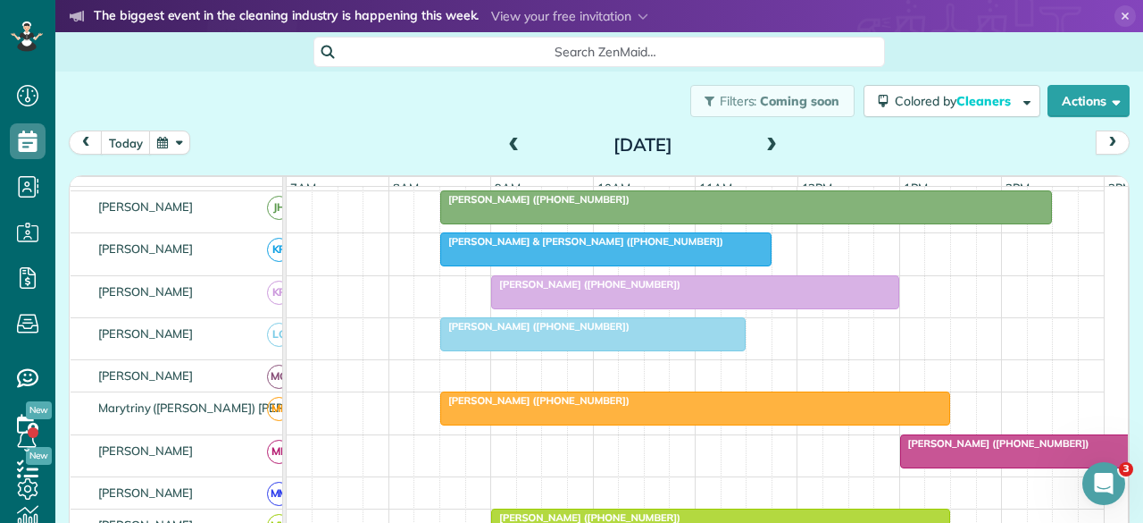
scroll to position [715, 0]
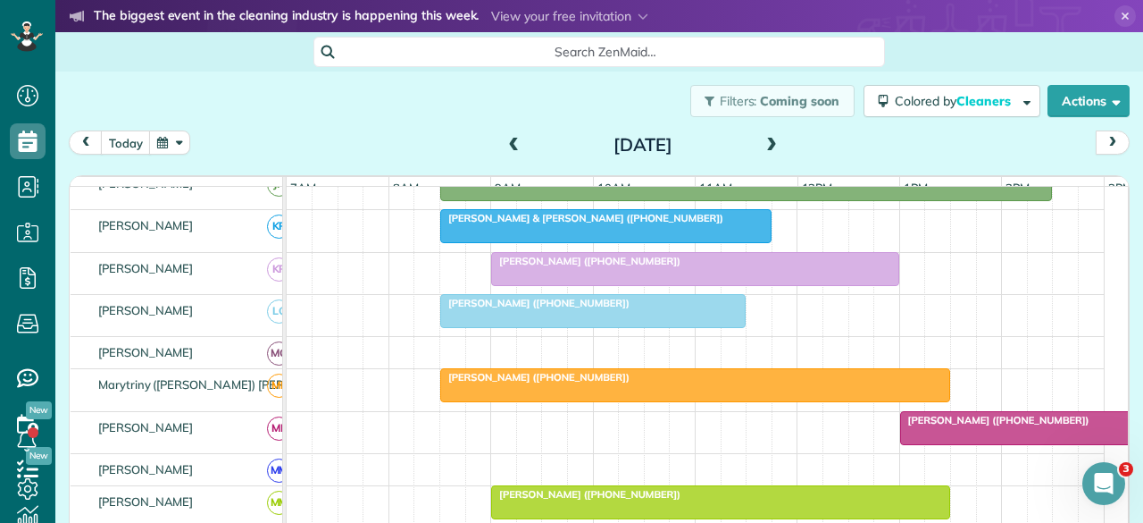
click at [531, 324] on div at bounding box center [593, 311] width 304 height 32
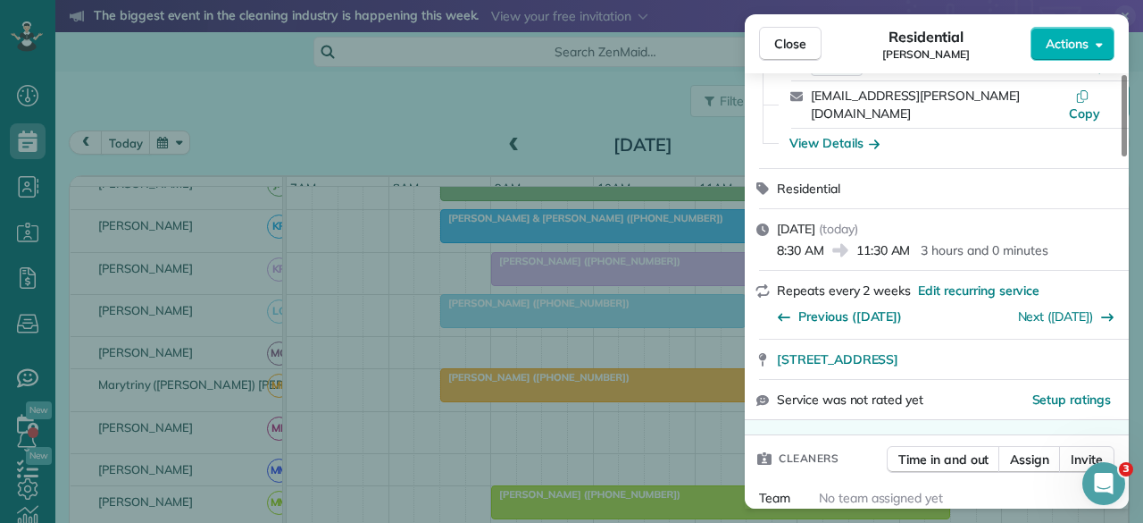
scroll to position [357, 0]
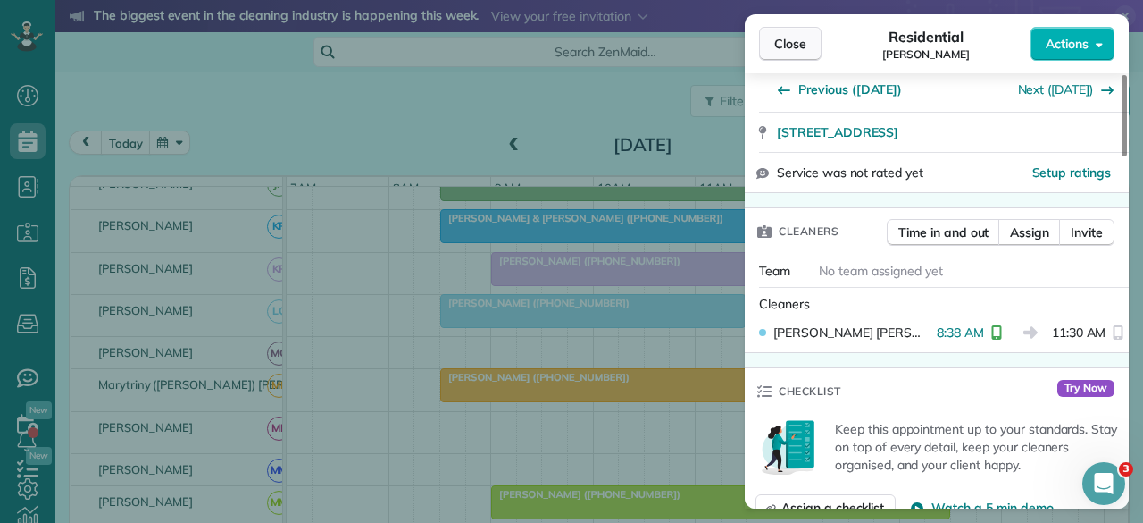
click at [791, 40] on span "Close" at bounding box center [790, 44] width 32 height 18
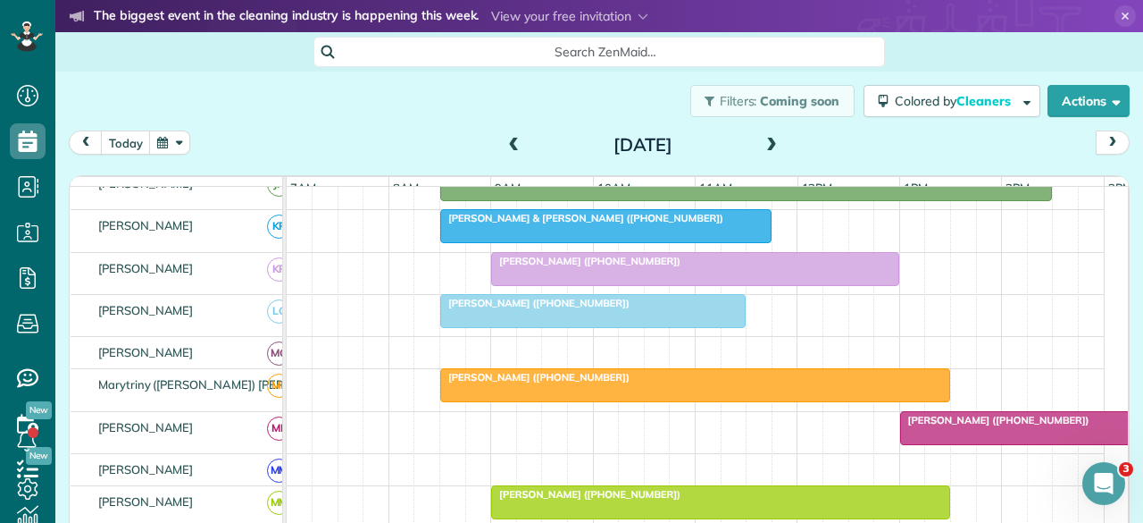
click at [477, 383] on span "Diana Schultz (+15129633025)" at bounding box center [534, 377] width 191 height 13
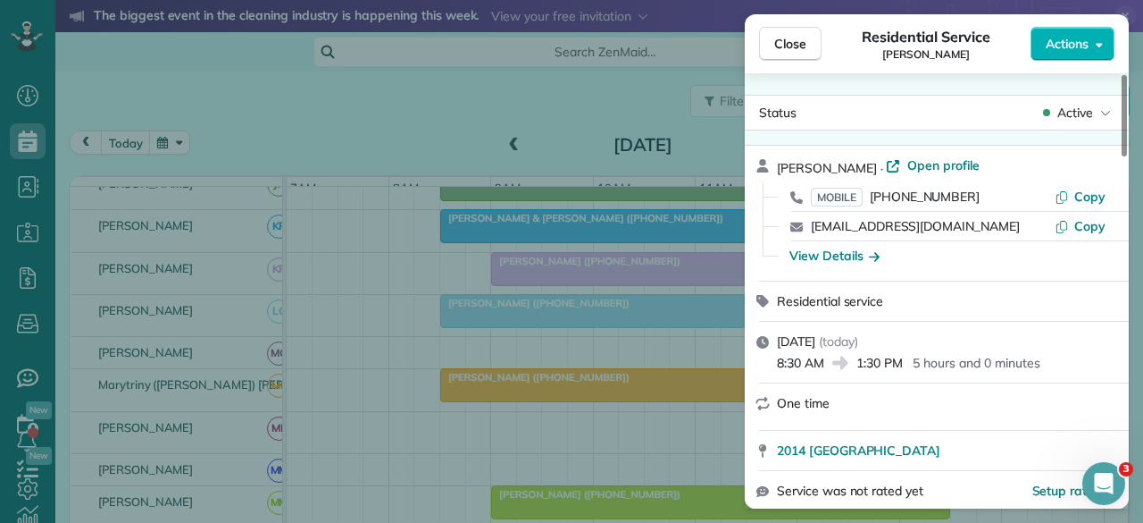
drag, startPoint x: 779, startPoint y: 46, endPoint x: 546, endPoint y: 49, distance: 233.2
click at [779, 46] on span "Close" at bounding box center [790, 44] width 32 height 18
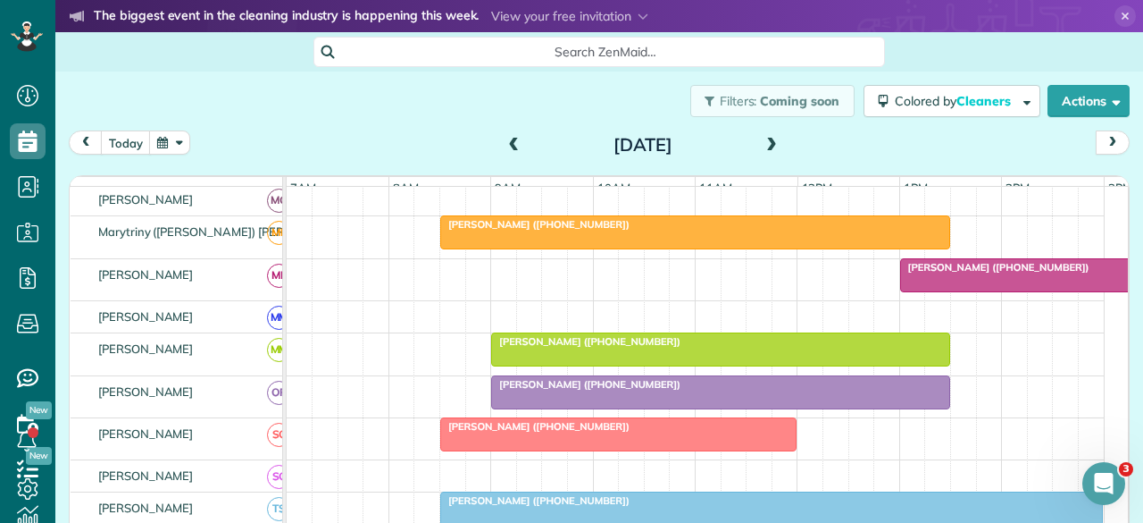
scroll to position [893, 0]
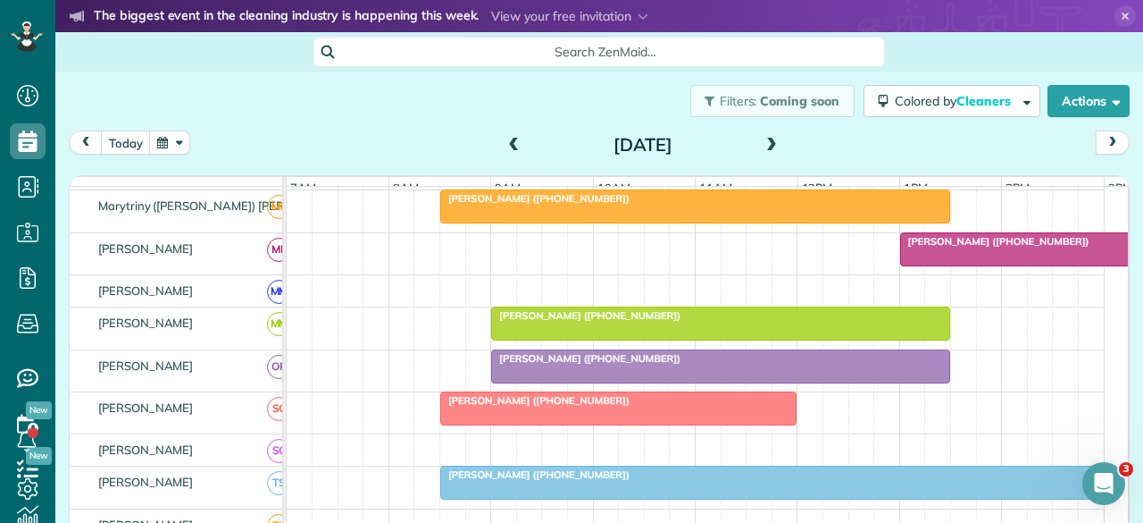
click at [545, 364] on span "Laura Bryan (+18173193672)" at bounding box center [585, 358] width 191 height 13
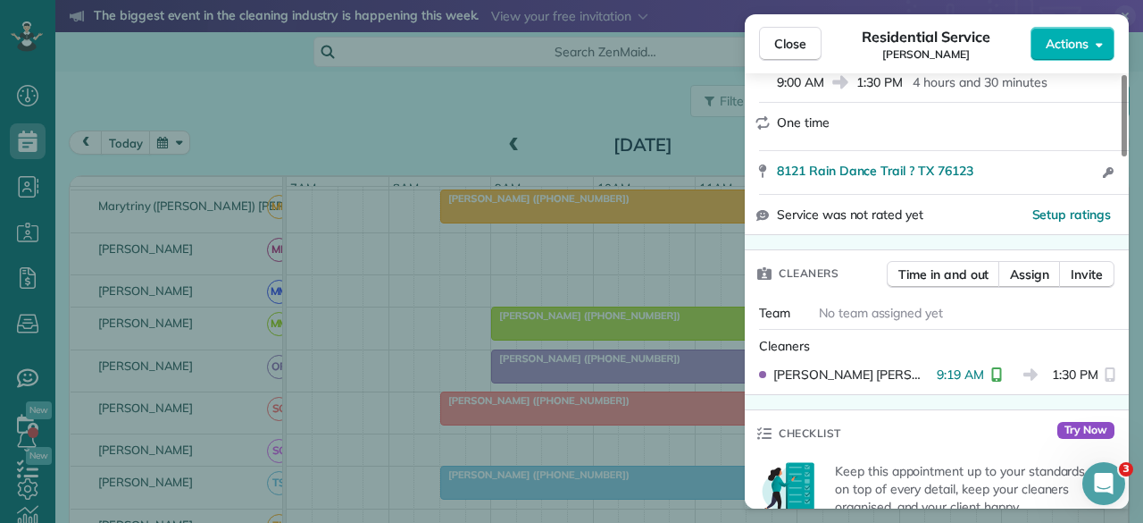
scroll to position [357, 0]
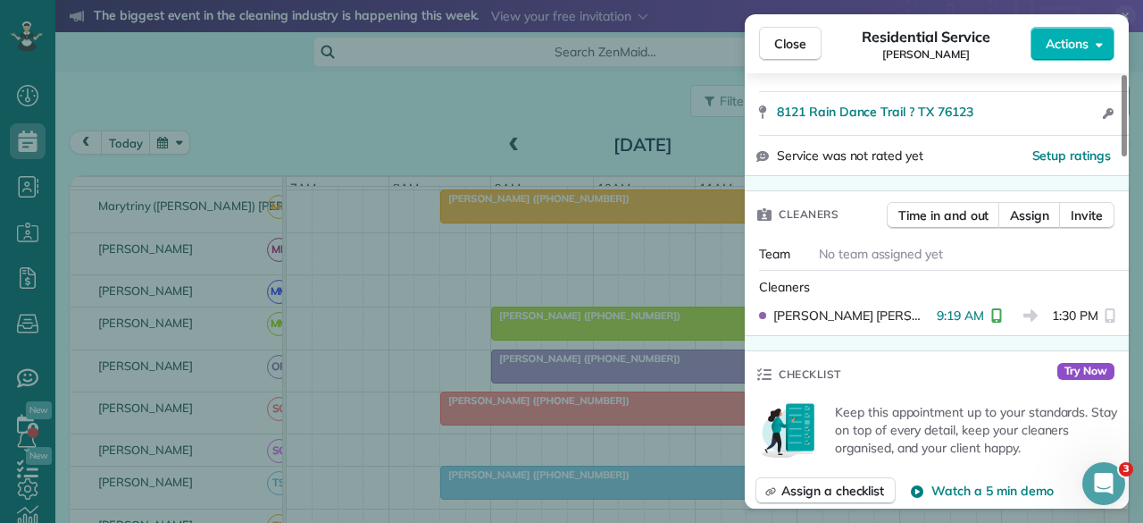
drag, startPoint x: 789, startPoint y: 38, endPoint x: 602, endPoint y: 6, distance: 189.4
click at [789, 38] on span "Close" at bounding box center [790, 44] width 32 height 18
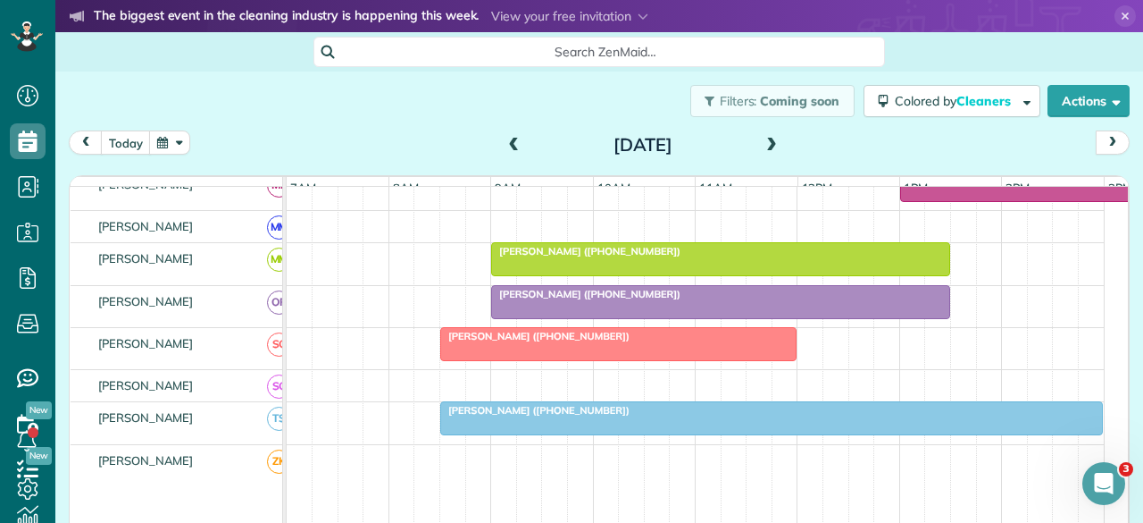
scroll to position [983, 0]
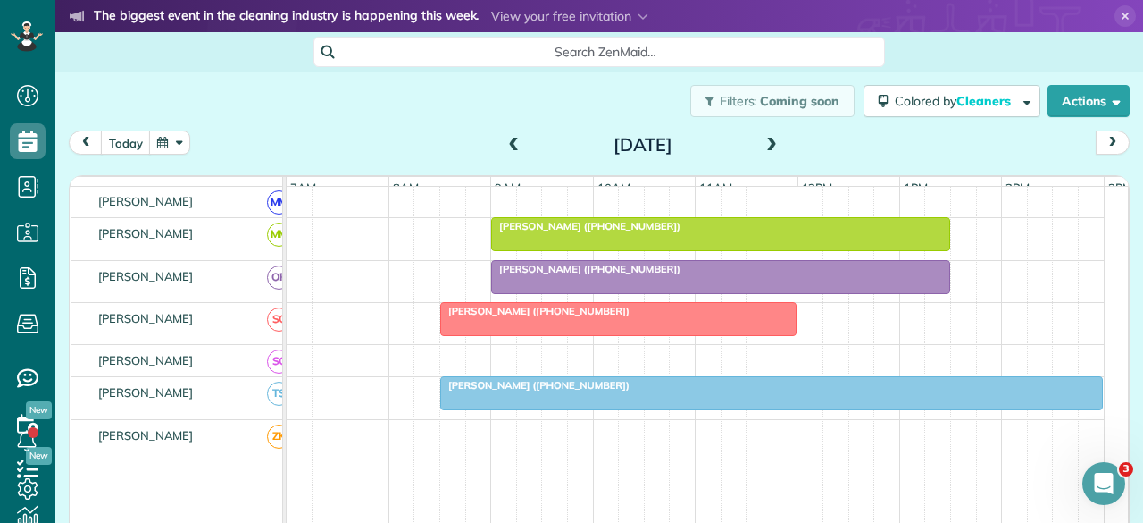
click at [475, 316] on span "Barbara Cotta (+18175045554)" at bounding box center [534, 311] width 191 height 13
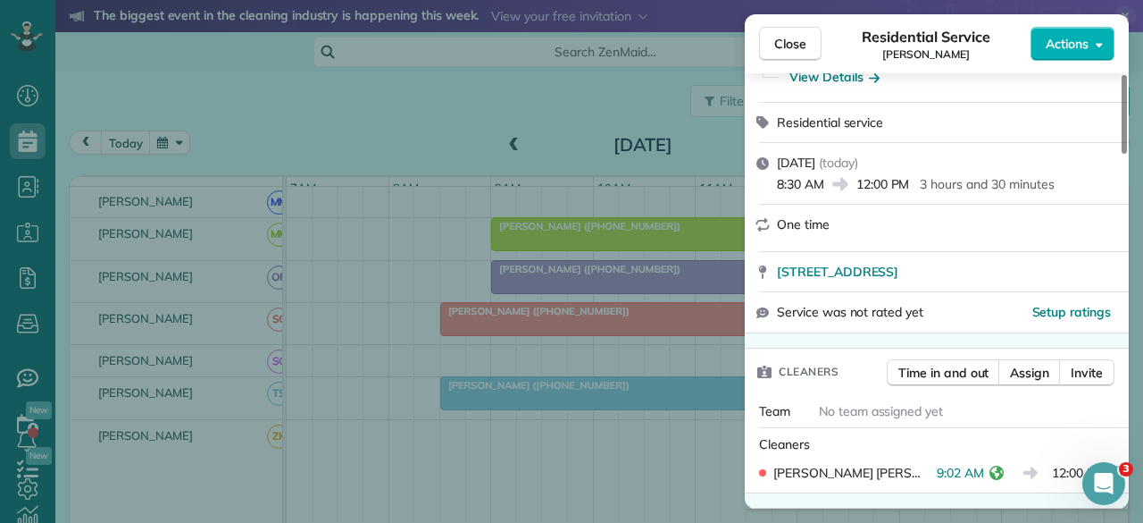
scroll to position [269, 0]
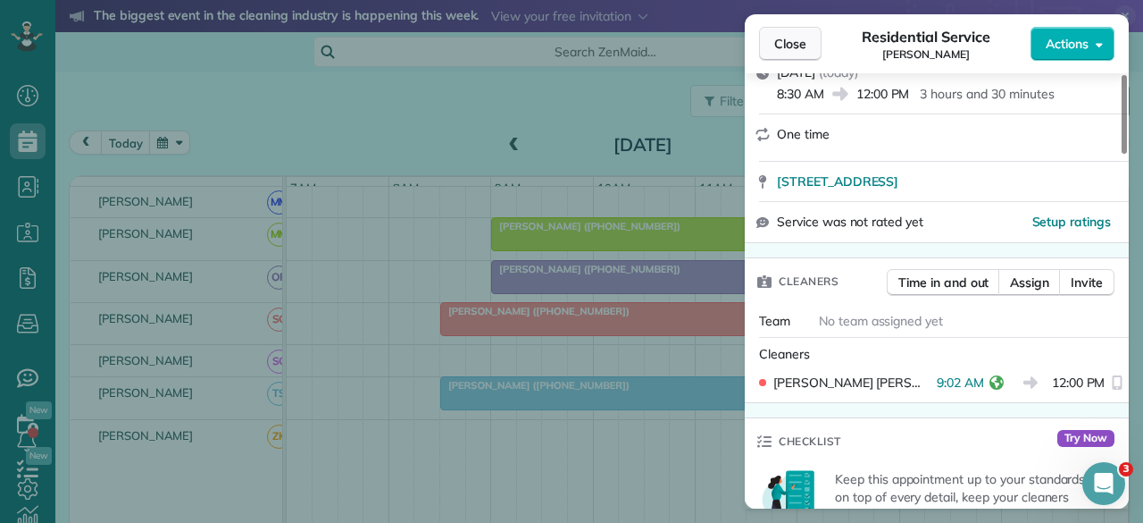
click at [797, 45] on span "Close" at bounding box center [790, 44] width 32 height 18
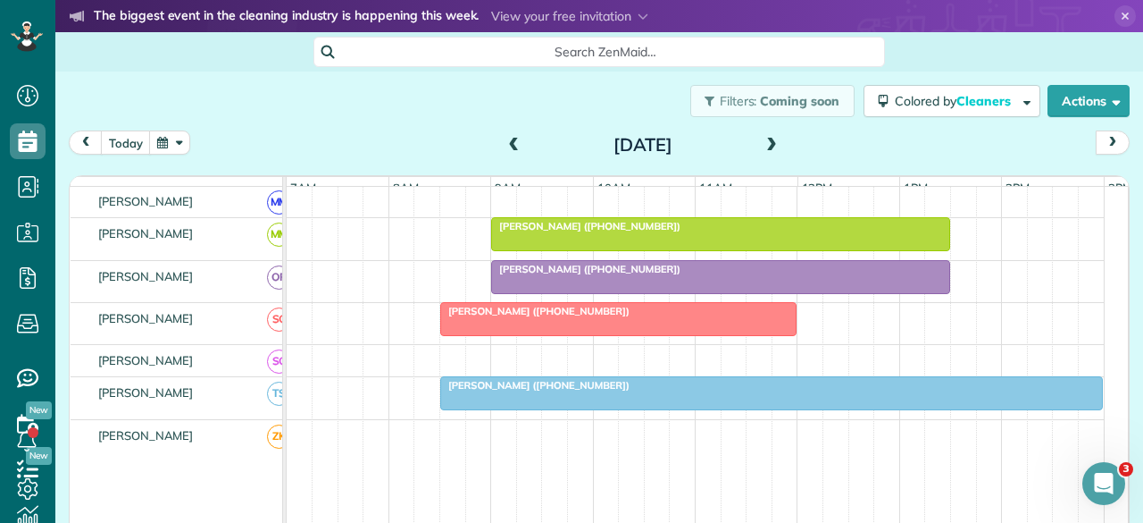
click at [532, 389] on span "Pat Miersma (+14698315003)" at bounding box center [534, 385] width 191 height 13
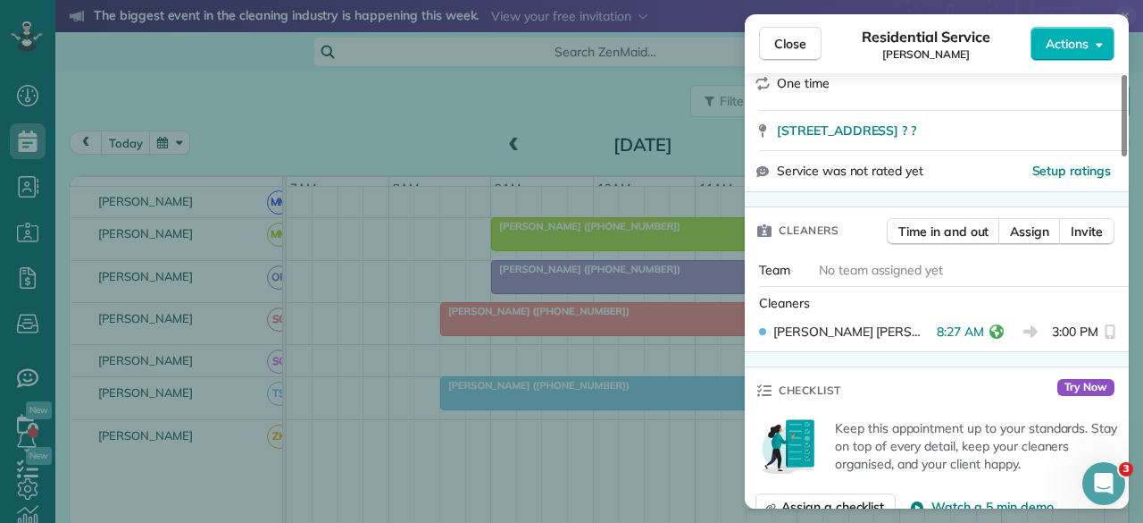
scroll to position [357, 0]
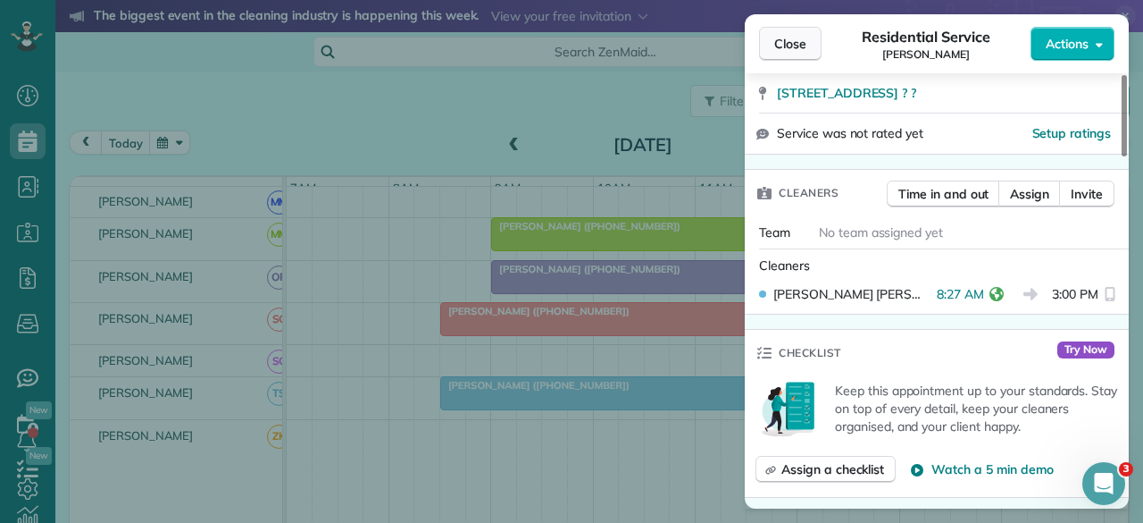
click at [808, 46] on button "Close" at bounding box center [790, 44] width 63 height 34
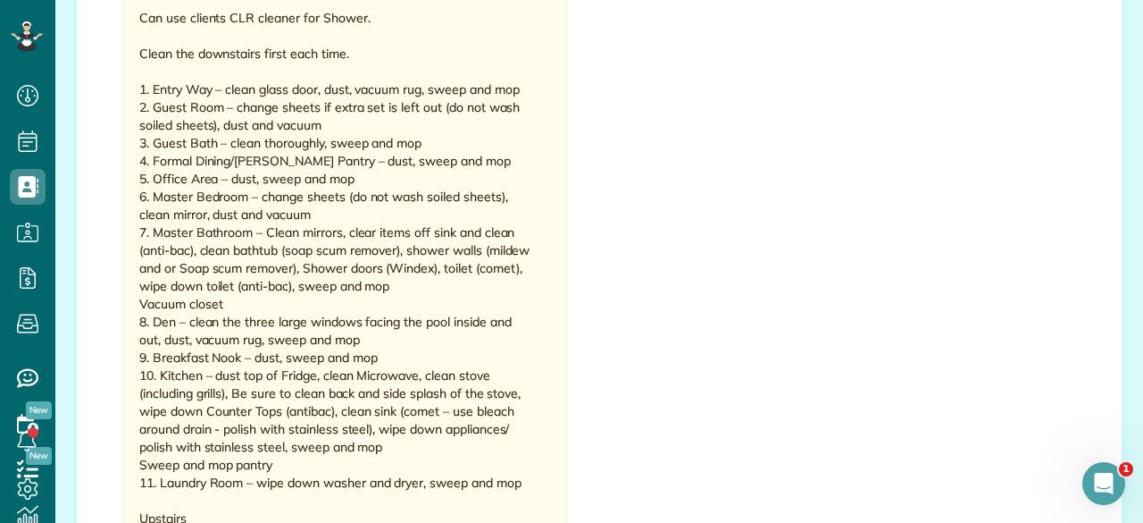
scroll to position [1608, 0]
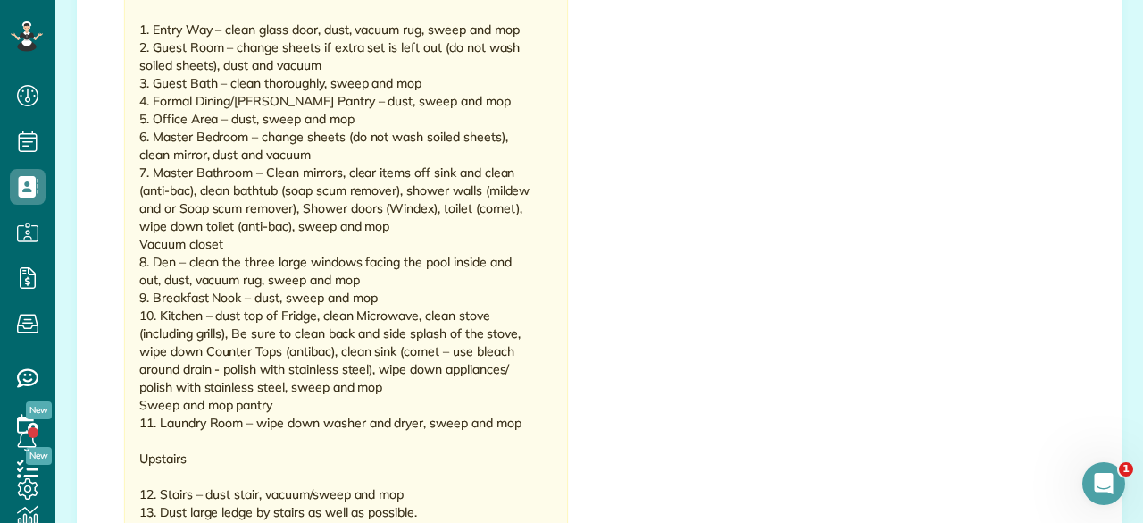
click at [336, 138] on div "Strip all beds and get the sheets washing right away---more than one load proba…" at bounding box center [335, 199] width 392 height 1108
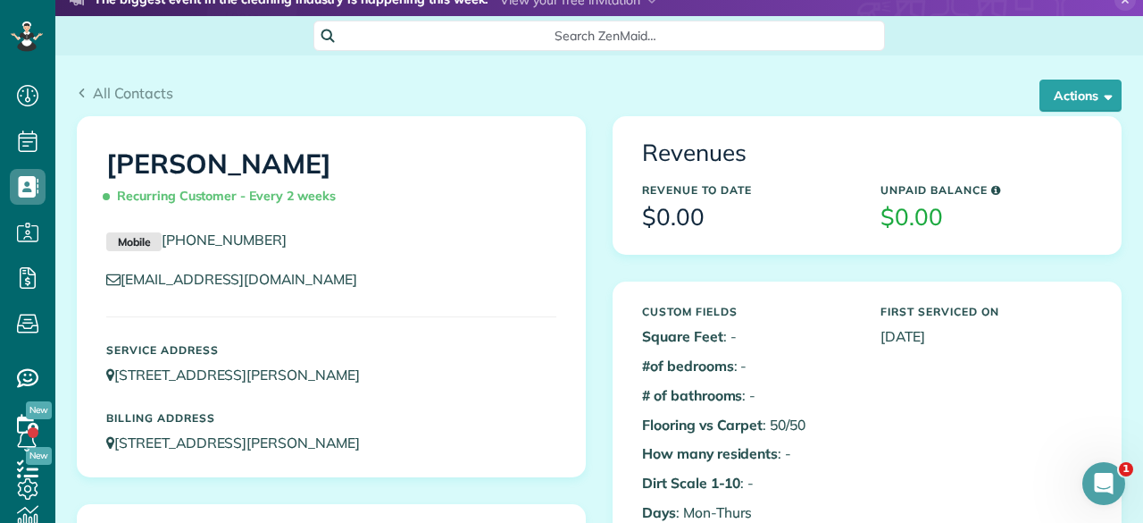
scroll to position [0, 0]
